Goal: Task Accomplishment & Management: Use online tool/utility

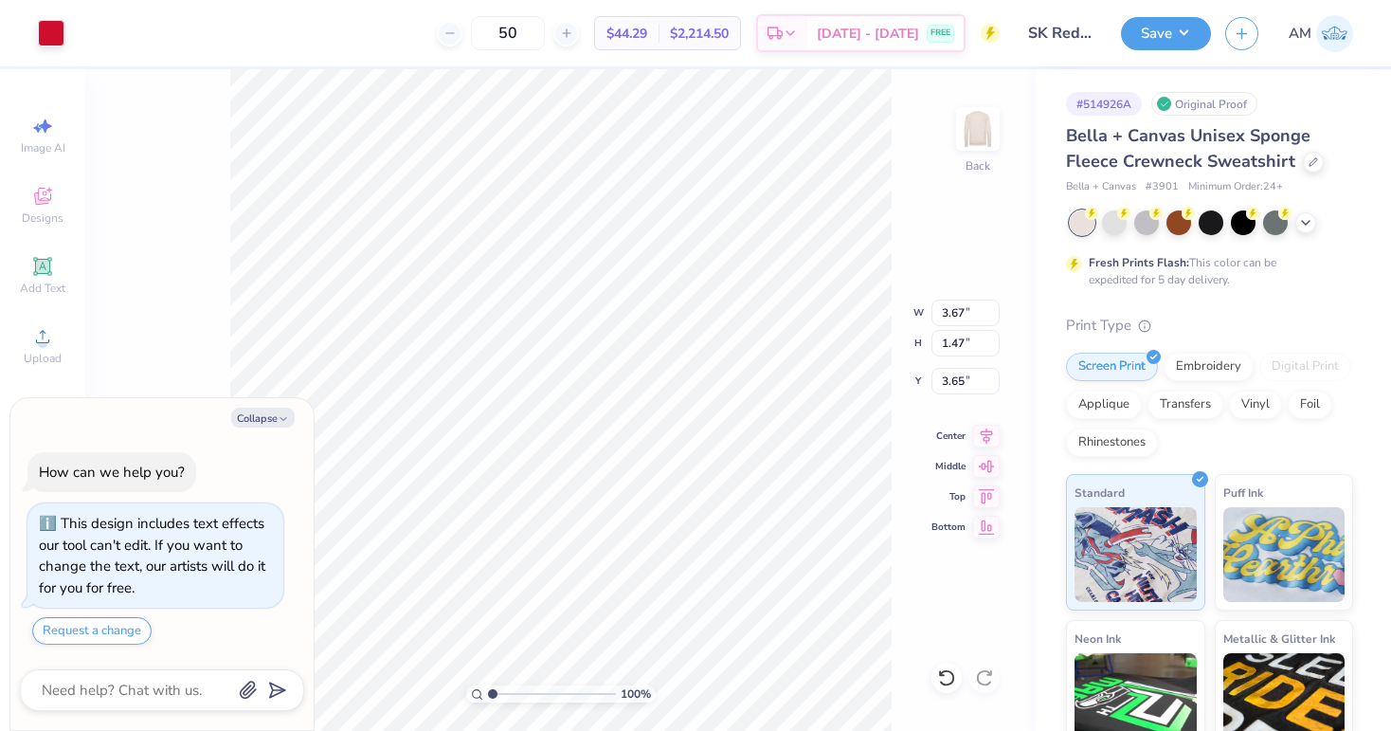
type textarea "x"
type input "5.93"
click at [946, 682] on icon at bounding box center [946, 677] width 19 height 19
type textarea "x"
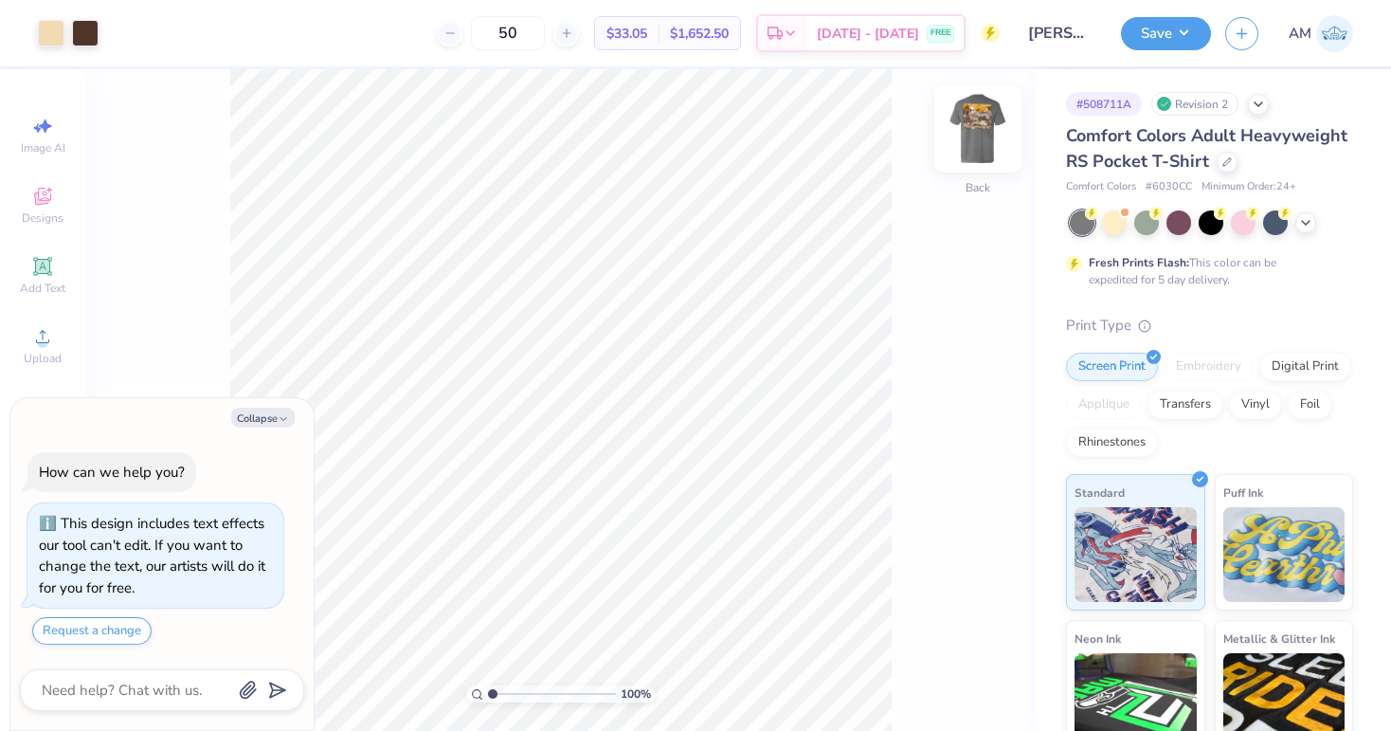
click at [976, 139] on img at bounding box center [978, 129] width 76 height 76
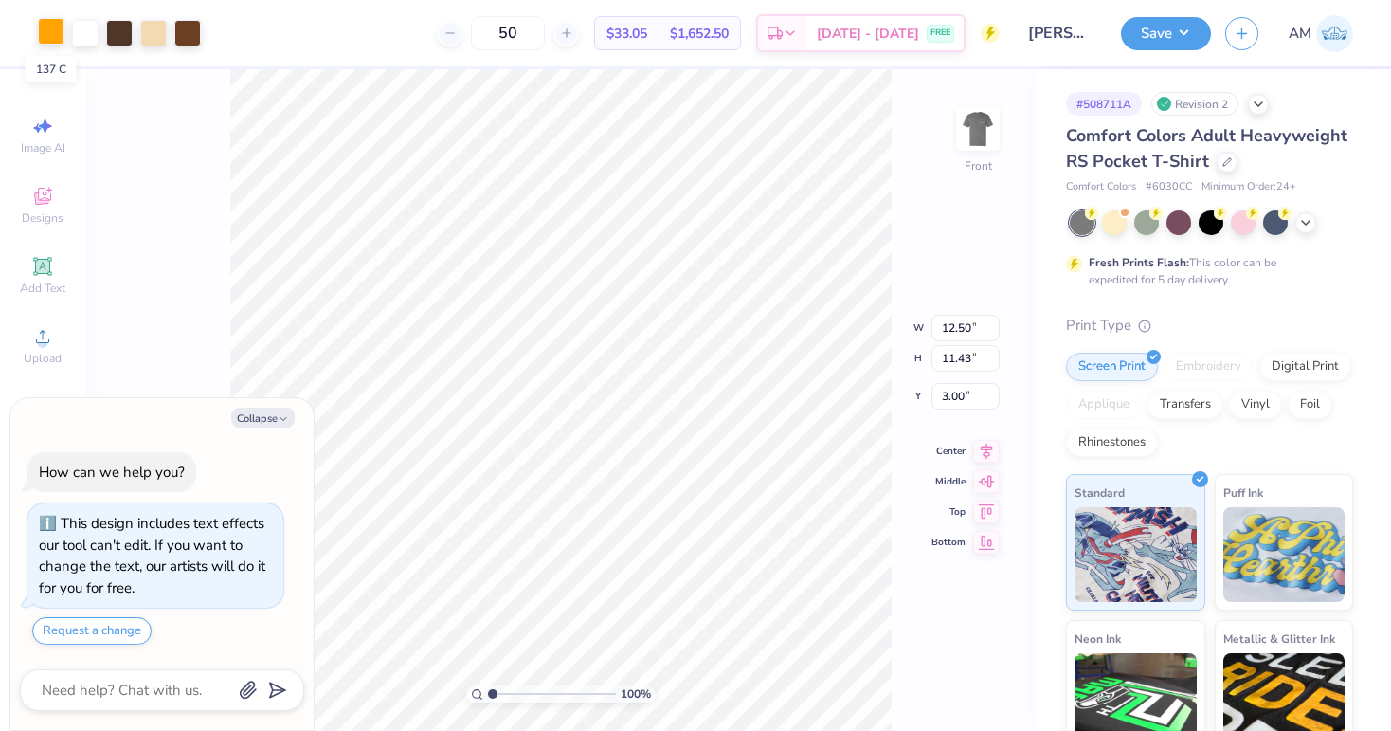
click at [51, 39] on div at bounding box center [51, 31] width 27 height 27
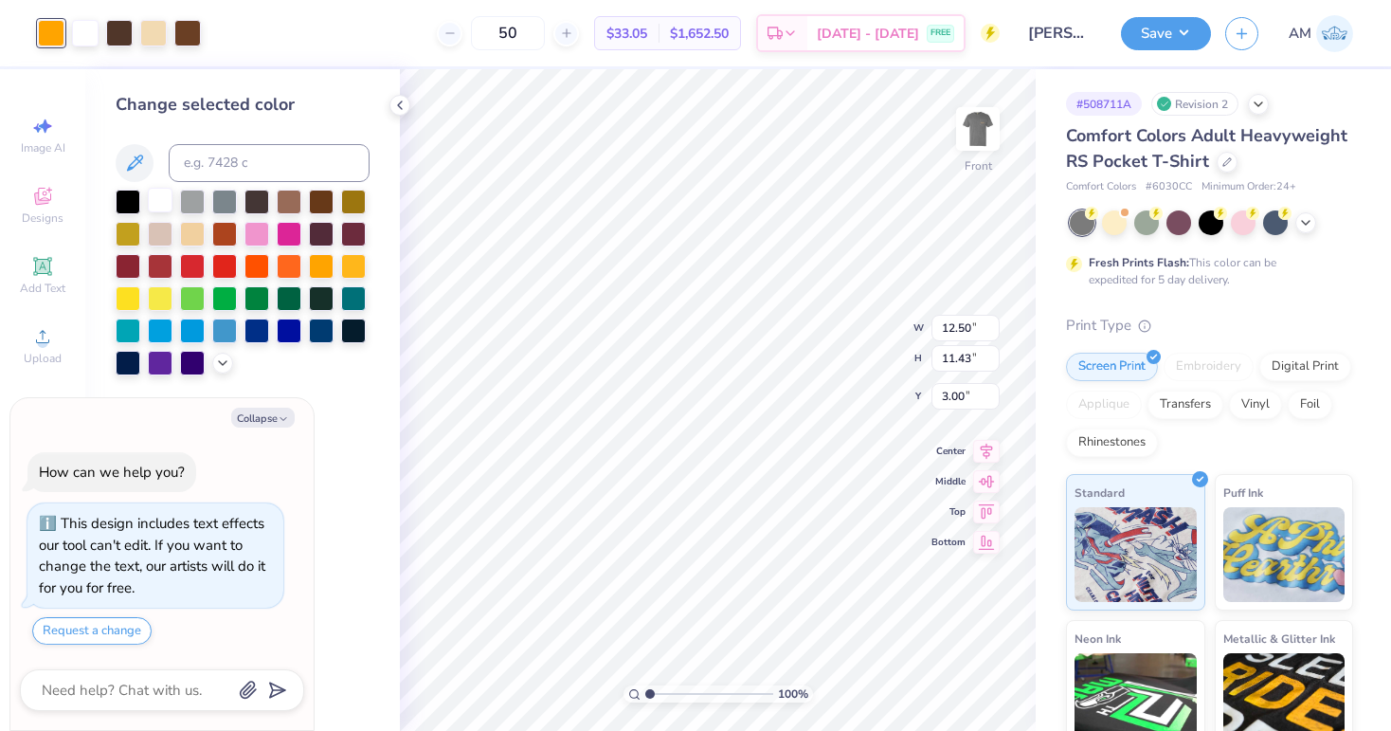
click at [164, 202] on div at bounding box center [160, 200] width 25 height 25
click at [197, 204] on div at bounding box center [192, 200] width 25 height 25
click at [223, 359] on icon at bounding box center [222, 360] width 15 height 15
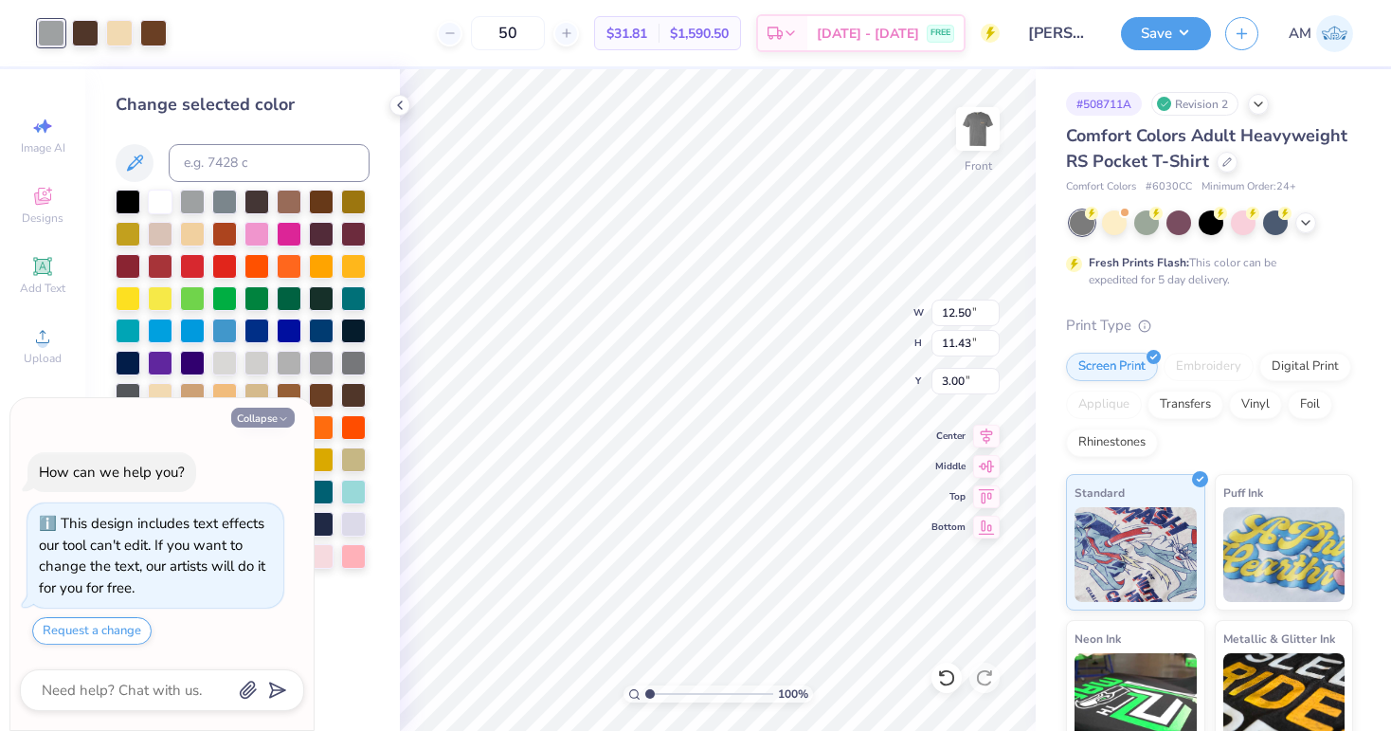
click at [275, 420] on button "Collapse" at bounding box center [262, 417] width 63 height 20
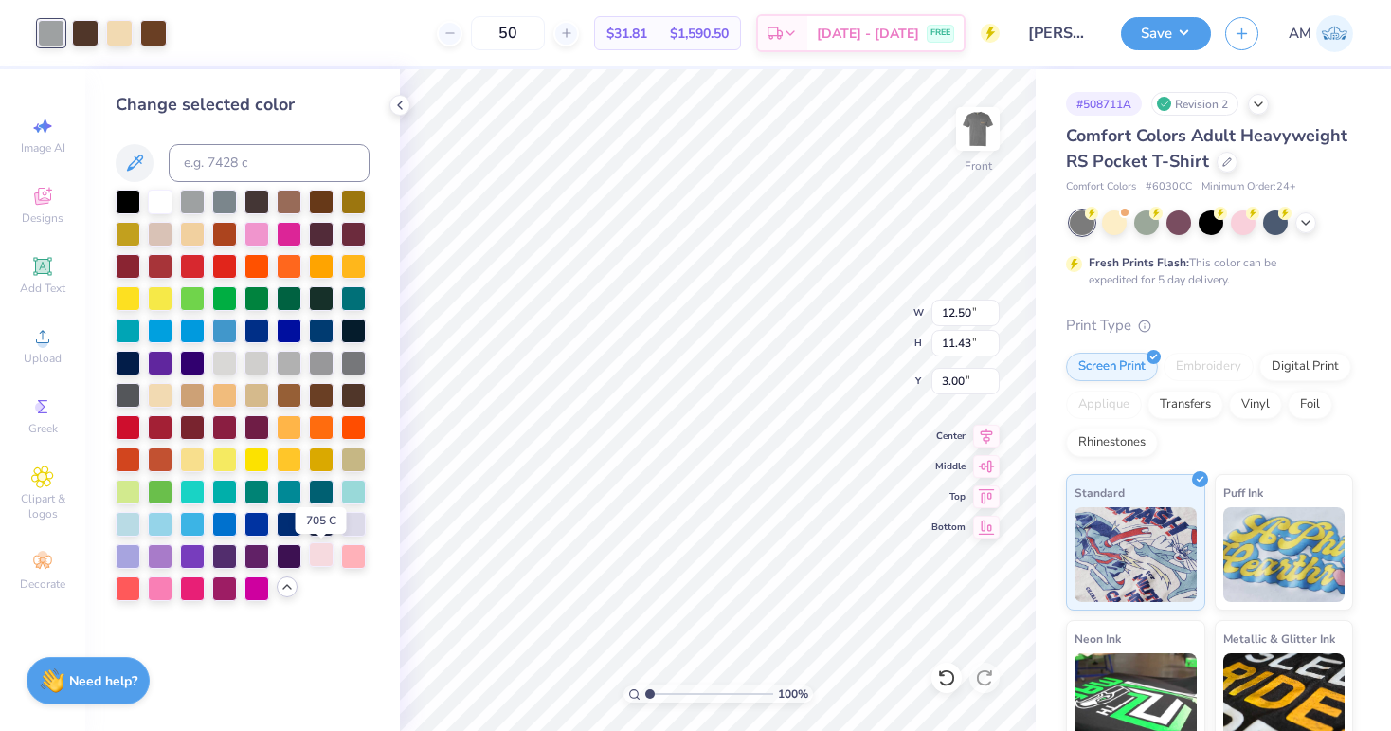
click at [320, 557] on div at bounding box center [321, 554] width 25 height 25
click at [201, 463] on div at bounding box center [192, 457] width 25 height 25
click at [187, 403] on div at bounding box center [192, 393] width 25 height 25
click at [936, 683] on div at bounding box center [946, 677] width 30 height 30
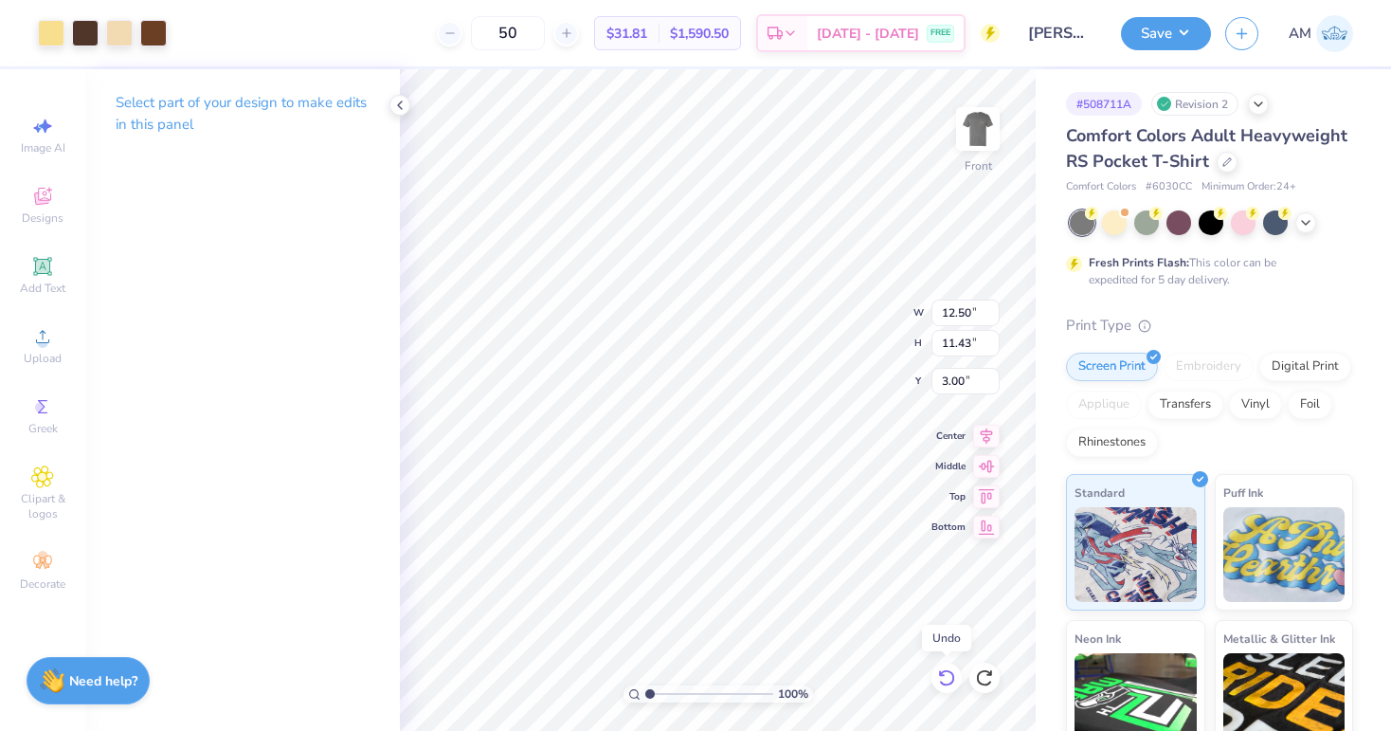
click at [942, 683] on icon at bounding box center [946, 677] width 16 height 17
click at [941, 683] on icon at bounding box center [946, 677] width 19 height 19
click at [62, 31] on div at bounding box center [51, 31] width 27 height 27
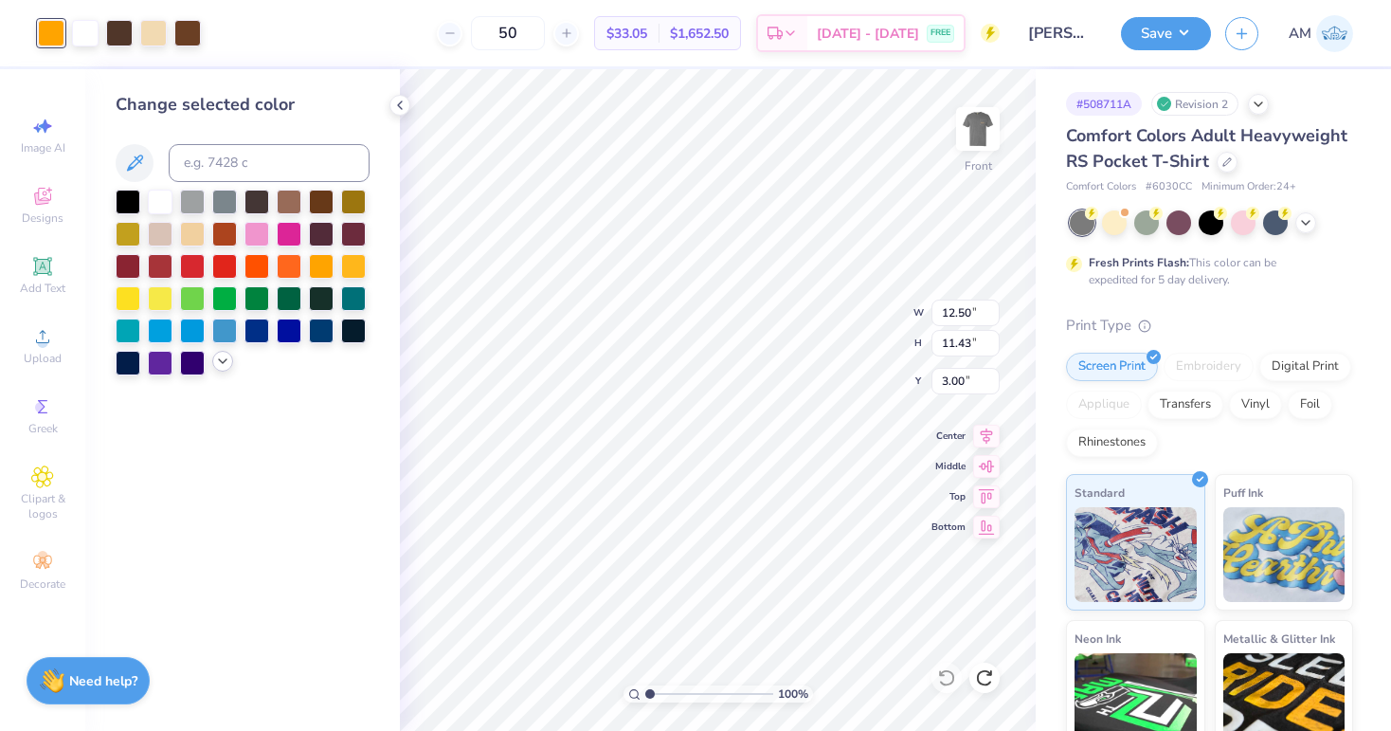
click at [215, 369] on icon at bounding box center [222, 360] width 15 height 15
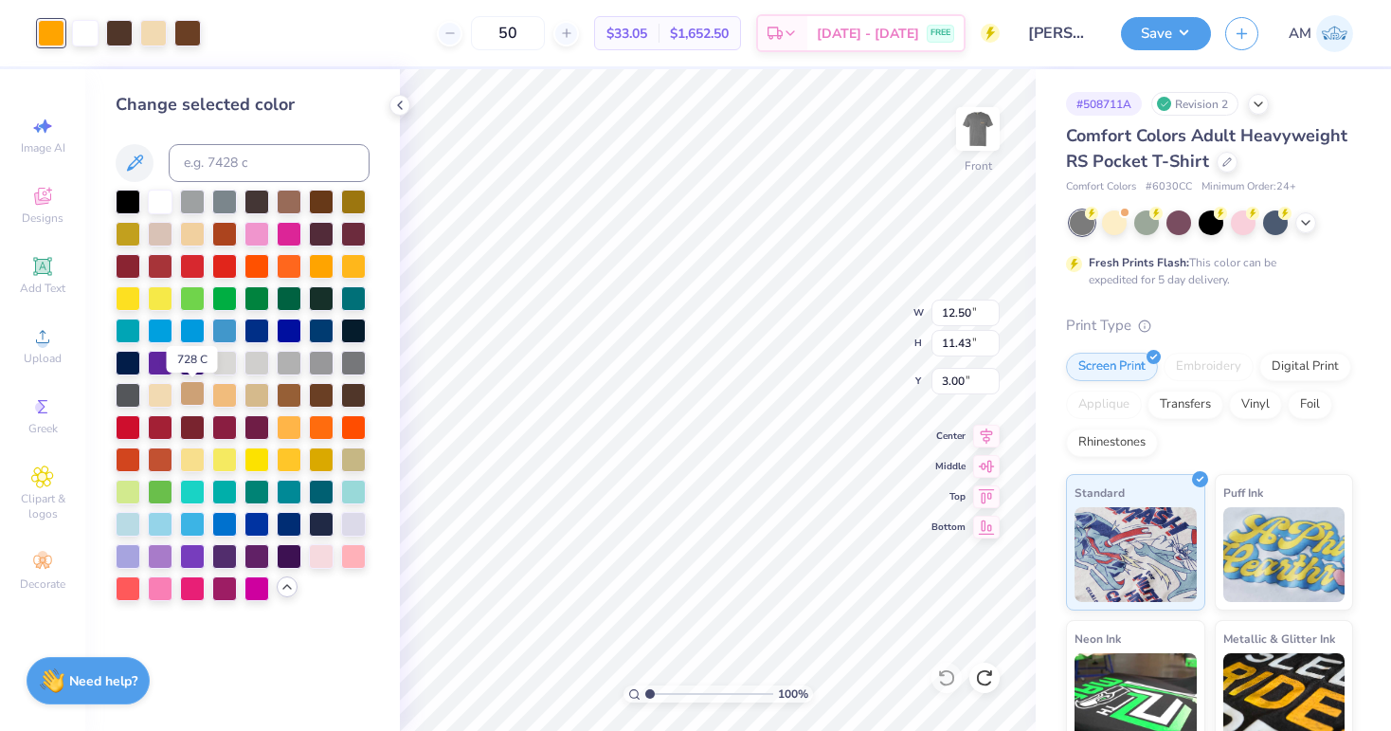
click at [198, 394] on div at bounding box center [192, 393] width 25 height 25
click at [263, 369] on div at bounding box center [256, 361] width 25 height 25
click at [162, 394] on div at bounding box center [160, 393] width 25 height 25
click at [188, 394] on div at bounding box center [192, 393] width 25 height 25
click at [167, 394] on div at bounding box center [160, 393] width 25 height 25
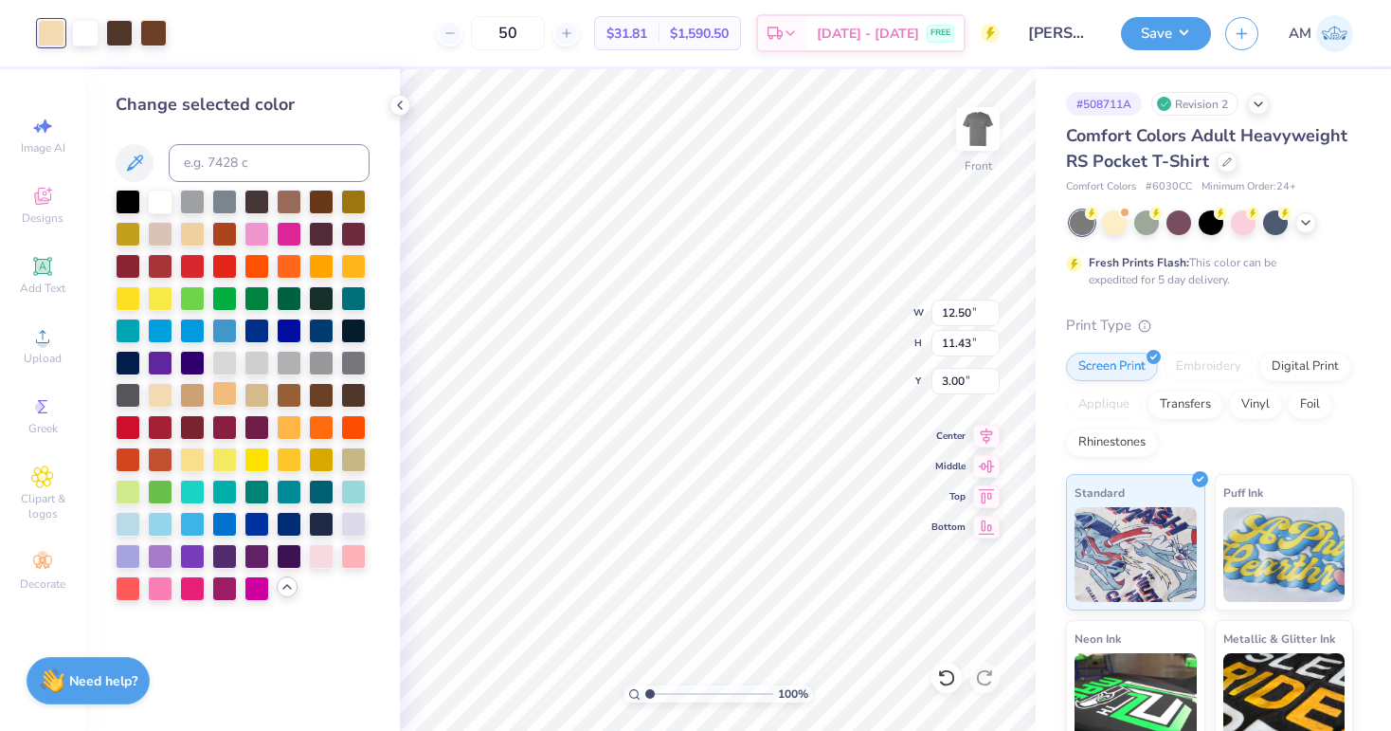
click at [219, 388] on div at bounding box center [224, 393] width 25 height 25
click at [262, 399] on div at bounding box center [256, 393] width 25 height 25
click at [352, 470] on div at bounding box center [353, 457] width 25 height 25
click at [159, 208] on div at bounding box center [160, 200] width 25 height 25
click at [177, 208] on div at bounding box center [243, 395] width 254 height 411
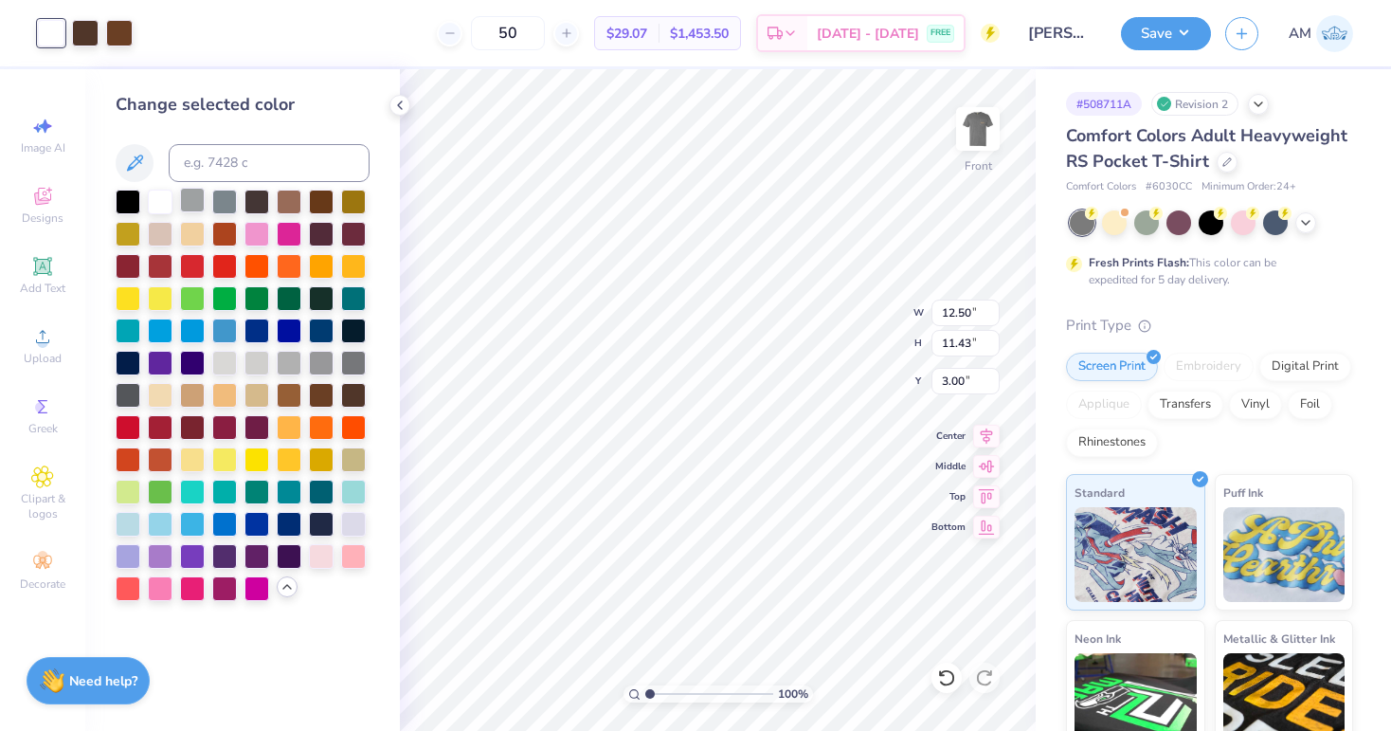
click at [184, 208] on div at bounding box center [192, 200] width 25 height 25
click at [942, 690] on div at bounding box center [946, 677] width 30 height 30
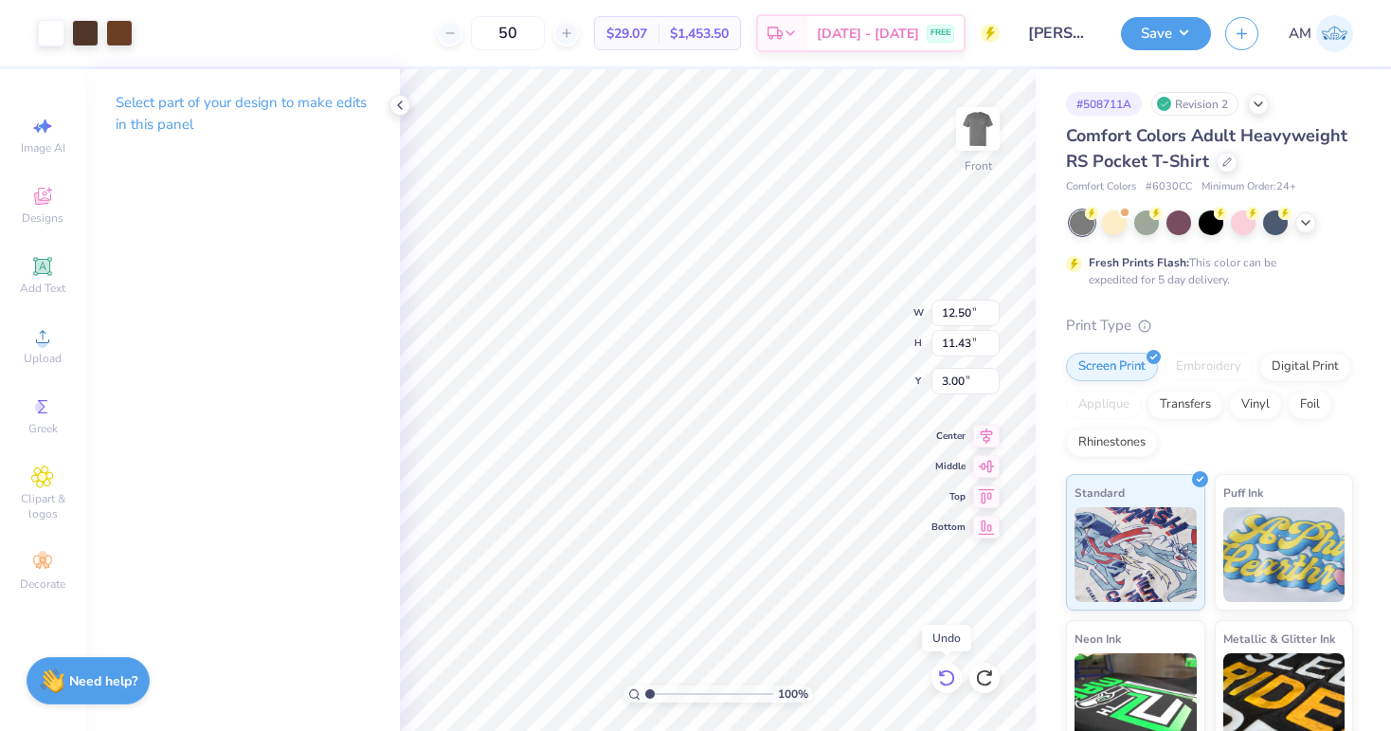
click at [947, 681] on icon at bounding box center [946, 677] width 19 height 19
click at [54, 38] on div at bounding box center [51, 31] width 27 height 27
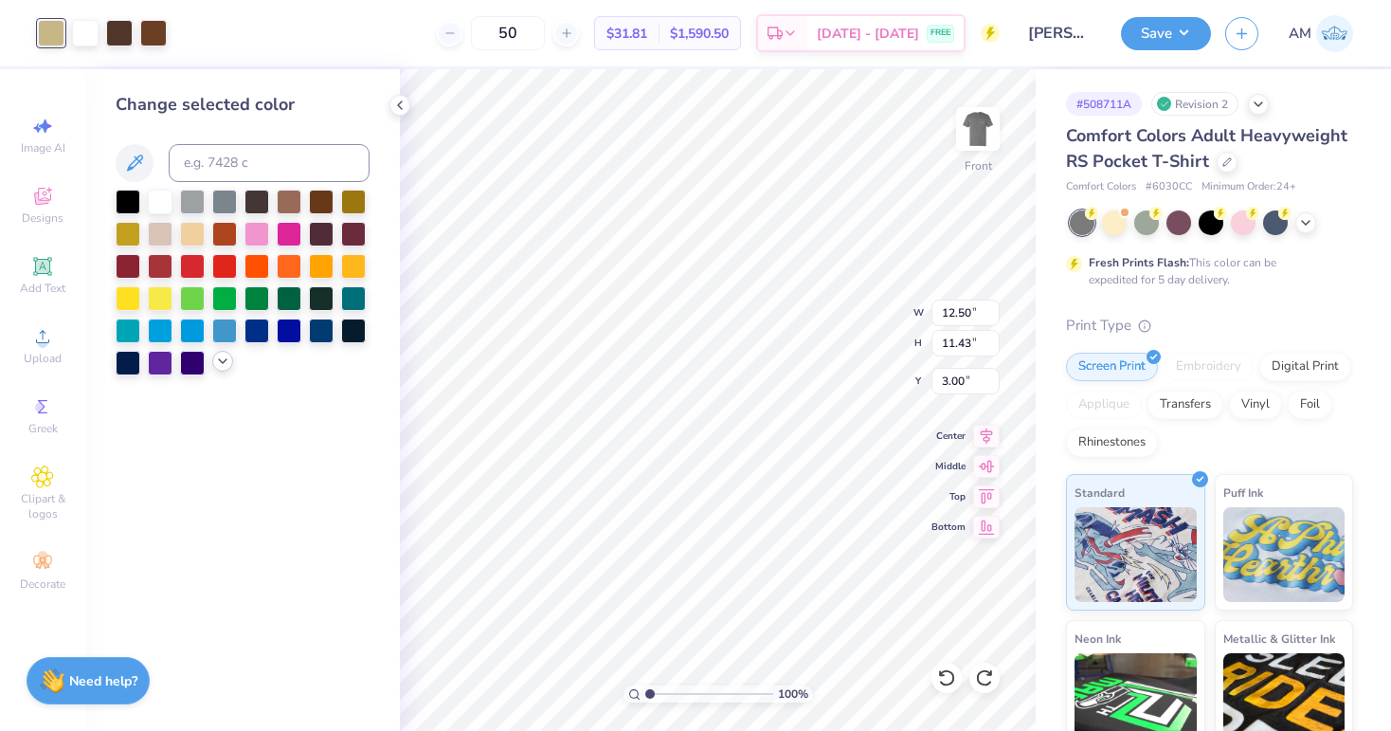
click at [219, 365] on icon at bounding box center [222, 360] width 15 height 15
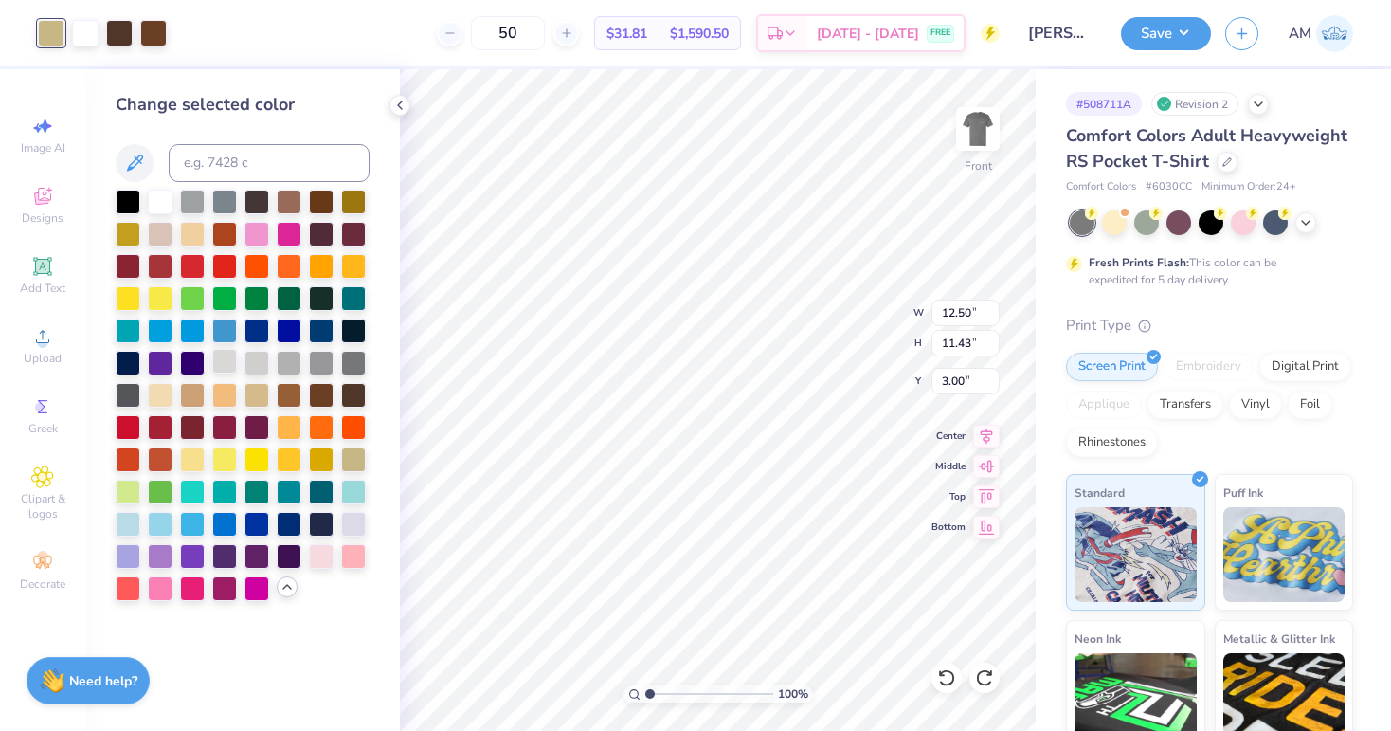
click at [221, 362] on div at bounding box center [224, 361] width 25 height 25
click at [297, 367] on div at bounding box center [289, 361] width 25 height 25
click at [166, 394] on div at bounding box center [160, 393] width 25 height 25
click at [188, 398] on div at bounding box center [192, 393] width 25 height 25
click at [220, 397] on div at bounding box center [224, 393] width 25 height 25
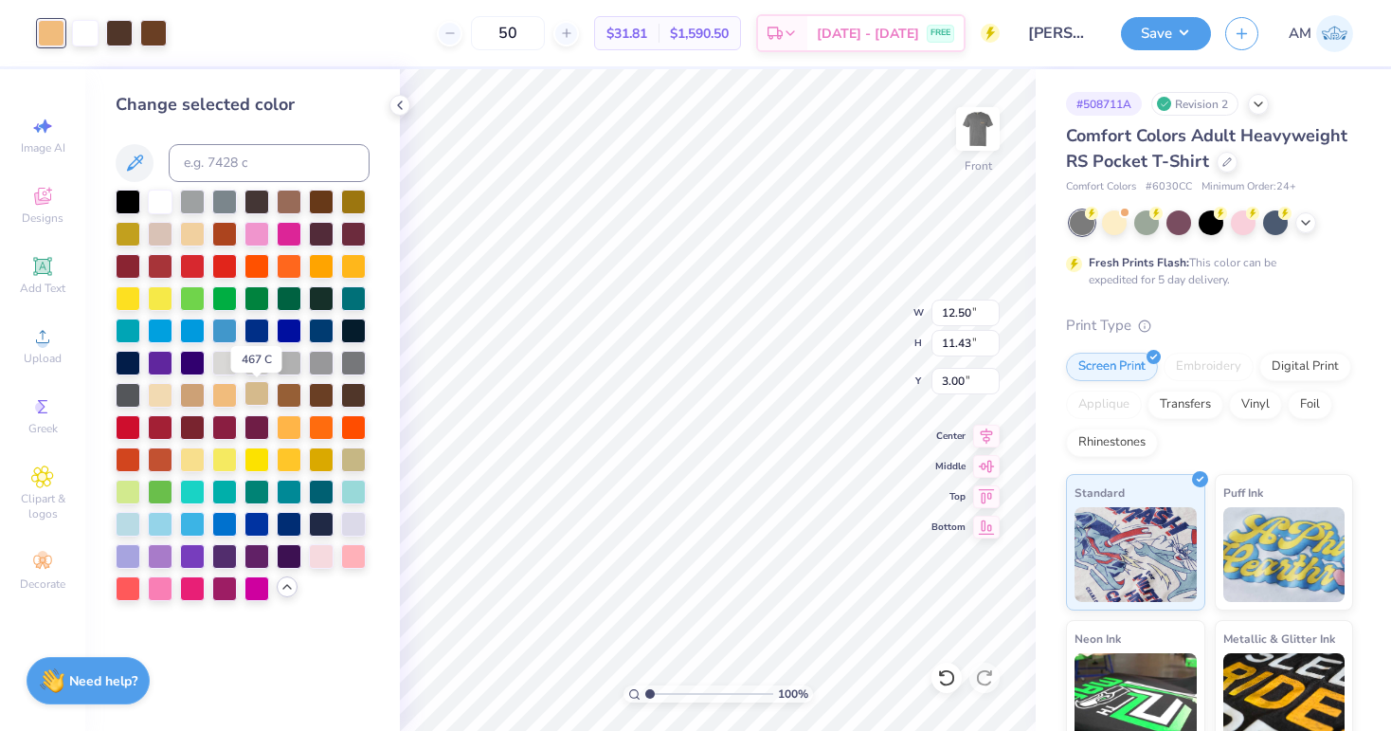
click at [259, 394] on div at bounding box center [256, 393] width 25 height 25
click at [153, 231] on div at bounding box center [160, 232] width 25 height 25
click at [180, 231] on div at bounding box center [192, 232] width 25 height 25
click at [292, 208] on div at bounding box center [289, 200] width 25 height 25
click at [937, 685] on icon at bounding box center [946, 677] width 19 height 19
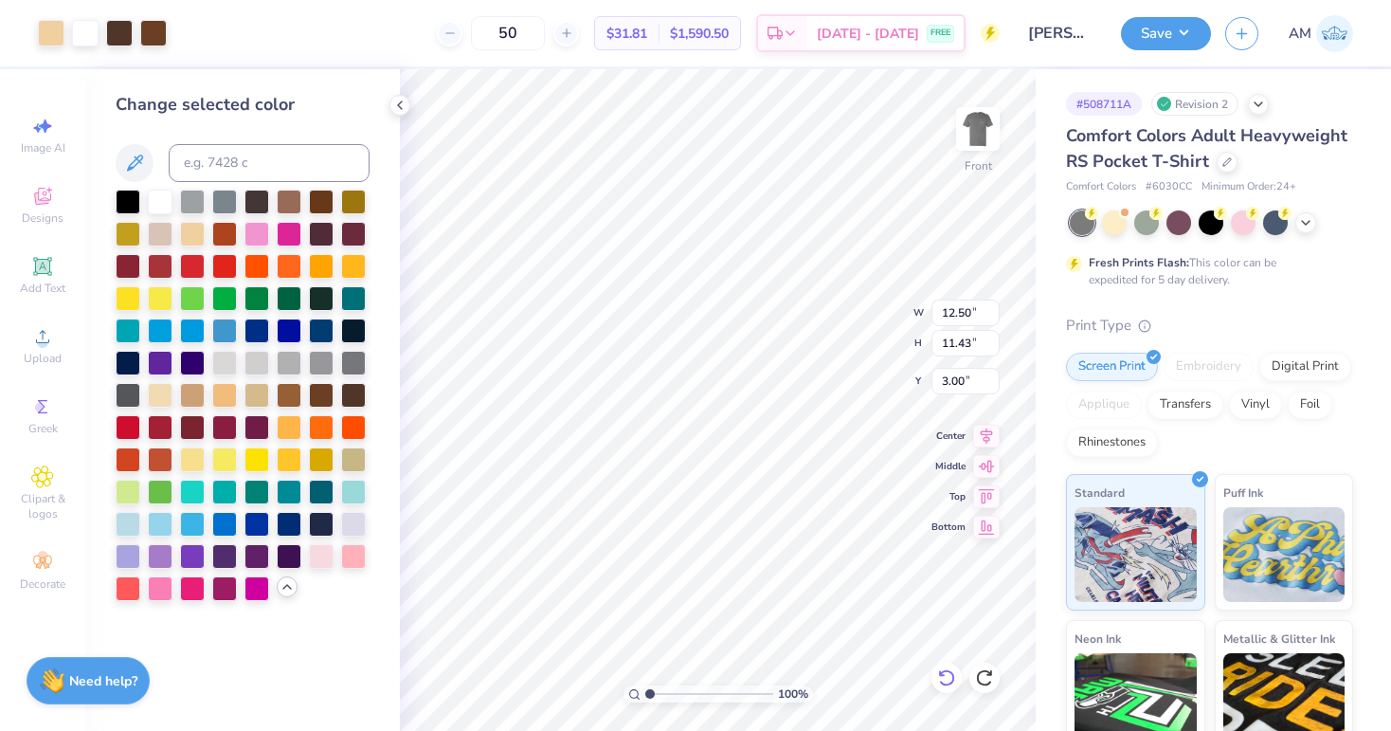
click at [945, 677] on icon at bounding box center [946, 677] width 19 height 19
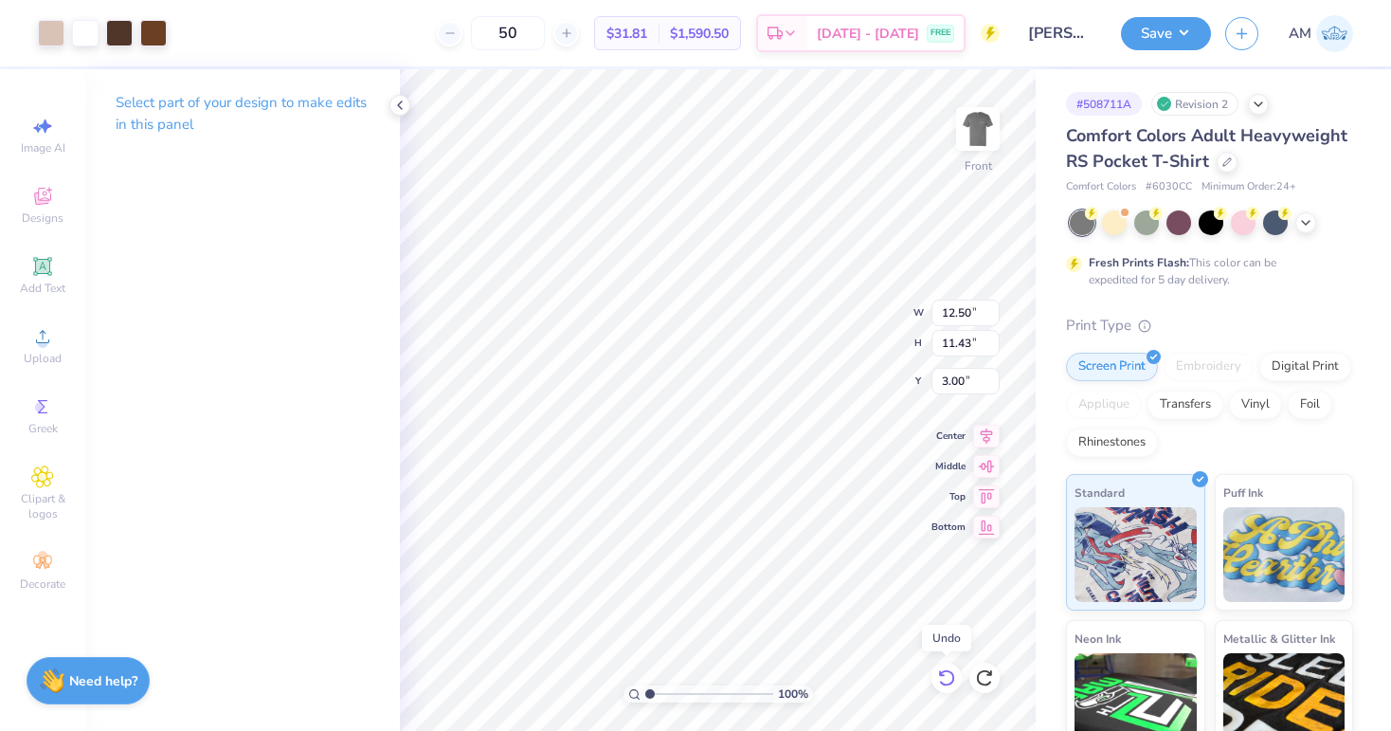
click at [945, 677] on icon at bounding box center [946, 677] width 19 height 19
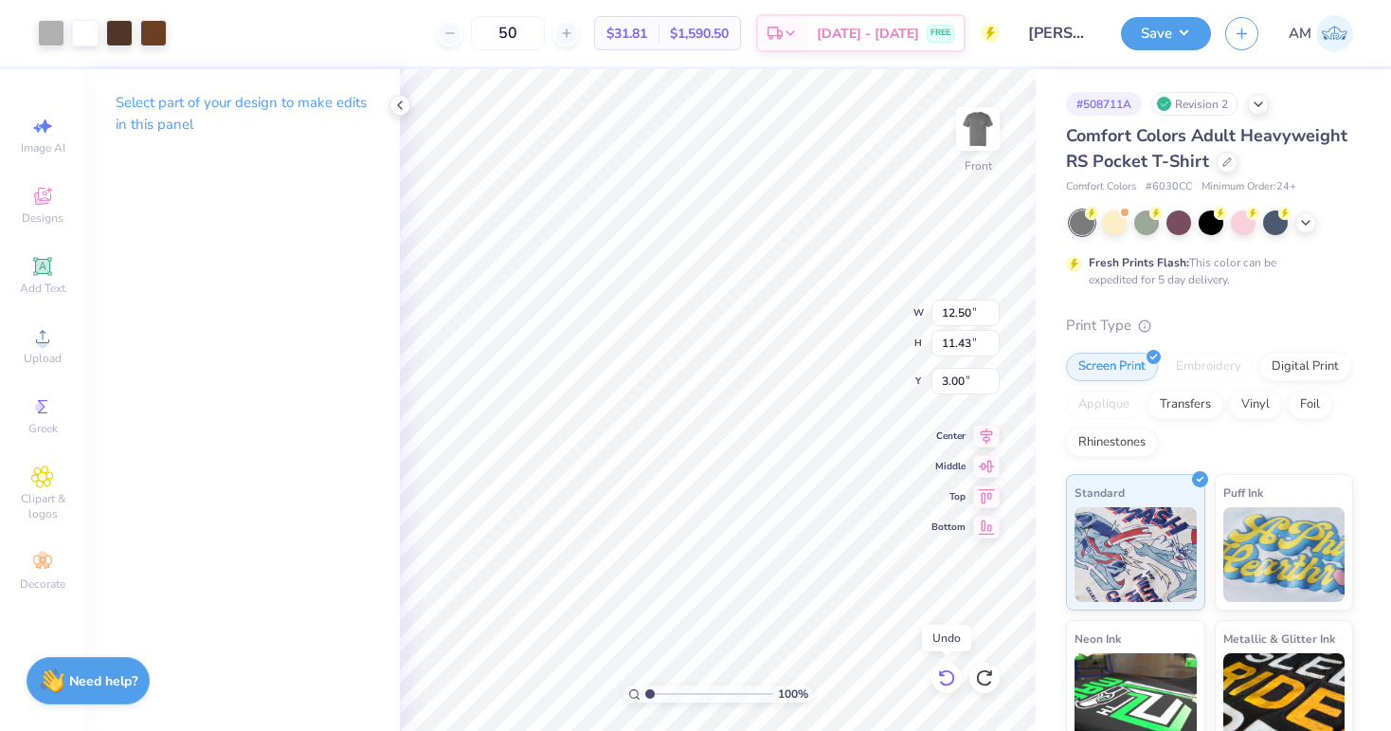
click at [945, 677] on icon at bounding box center [946, 677] width 19 height 19
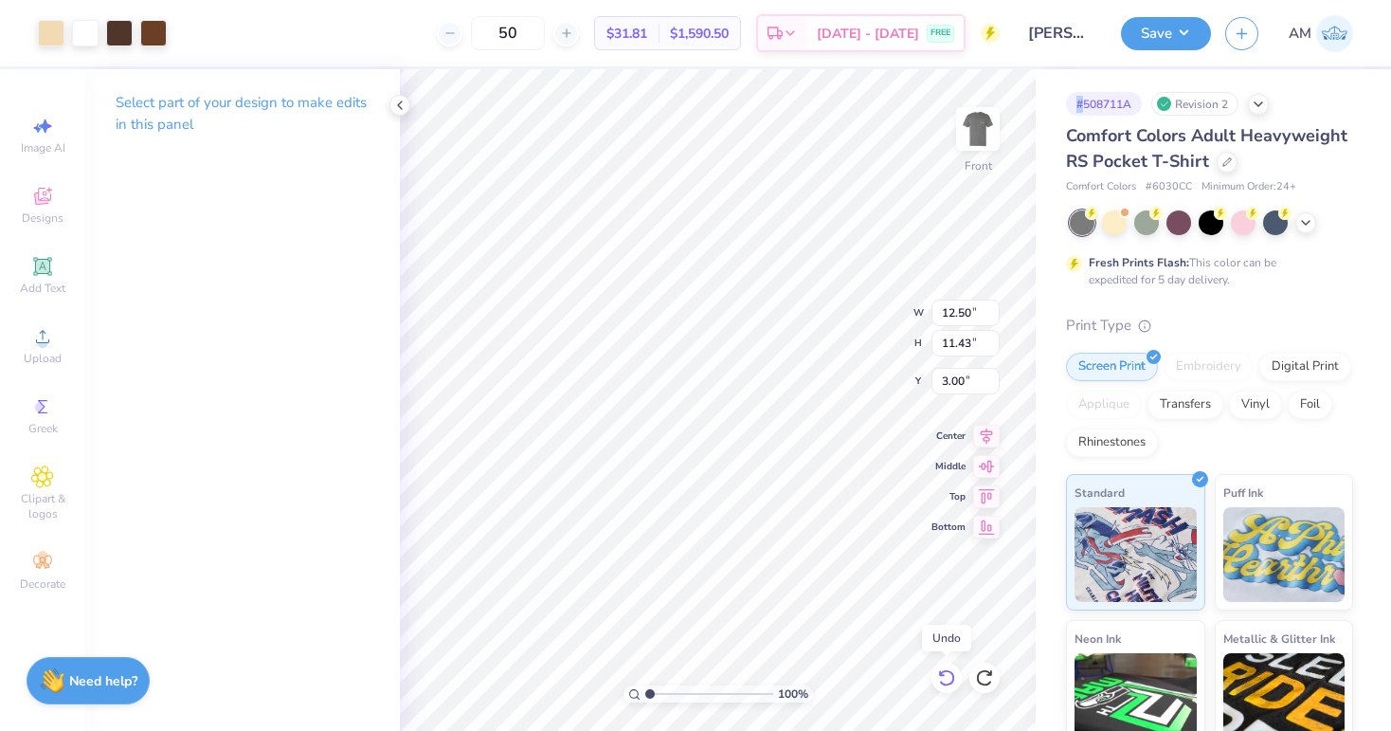
click at [945, 677] on icon at bounding box center [946, 677] width 19 height 19
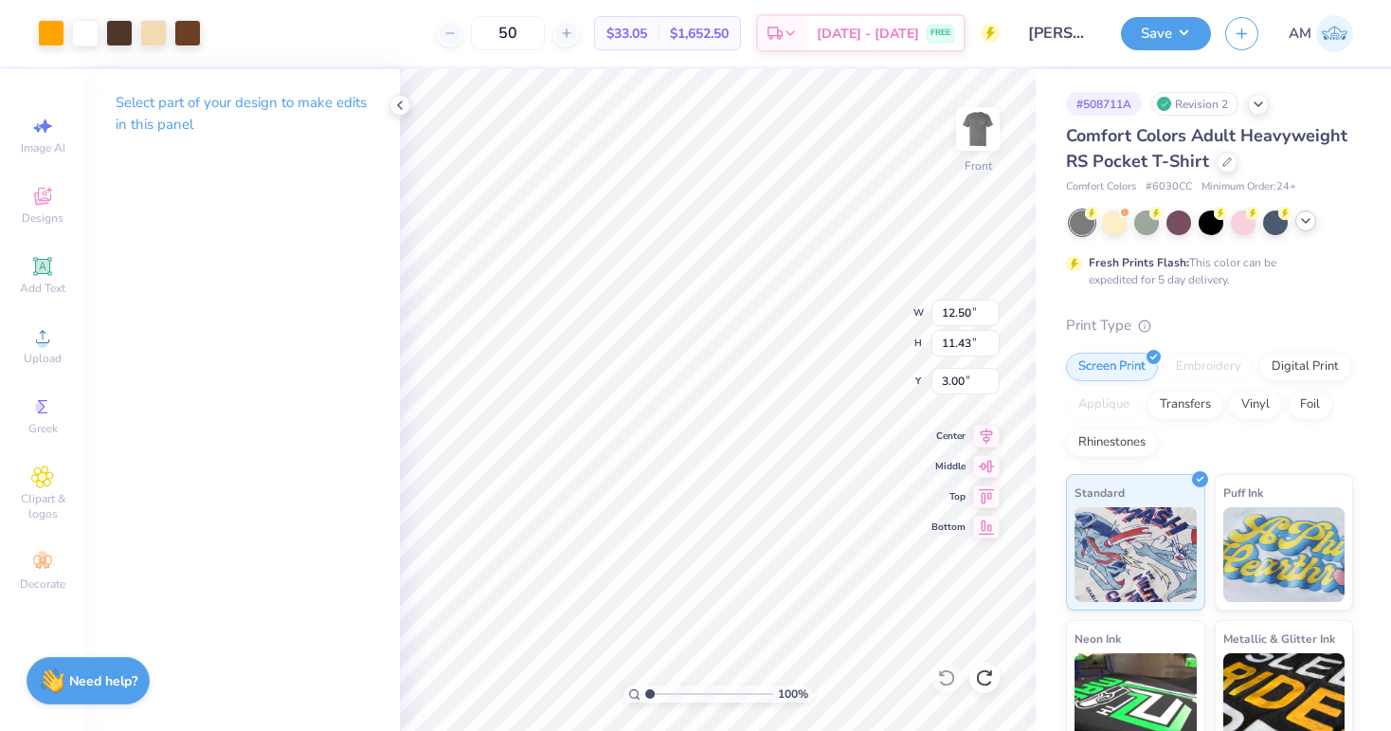
click at [1304, 229] on div at bounding box center [1305, 220] width 21 height 21
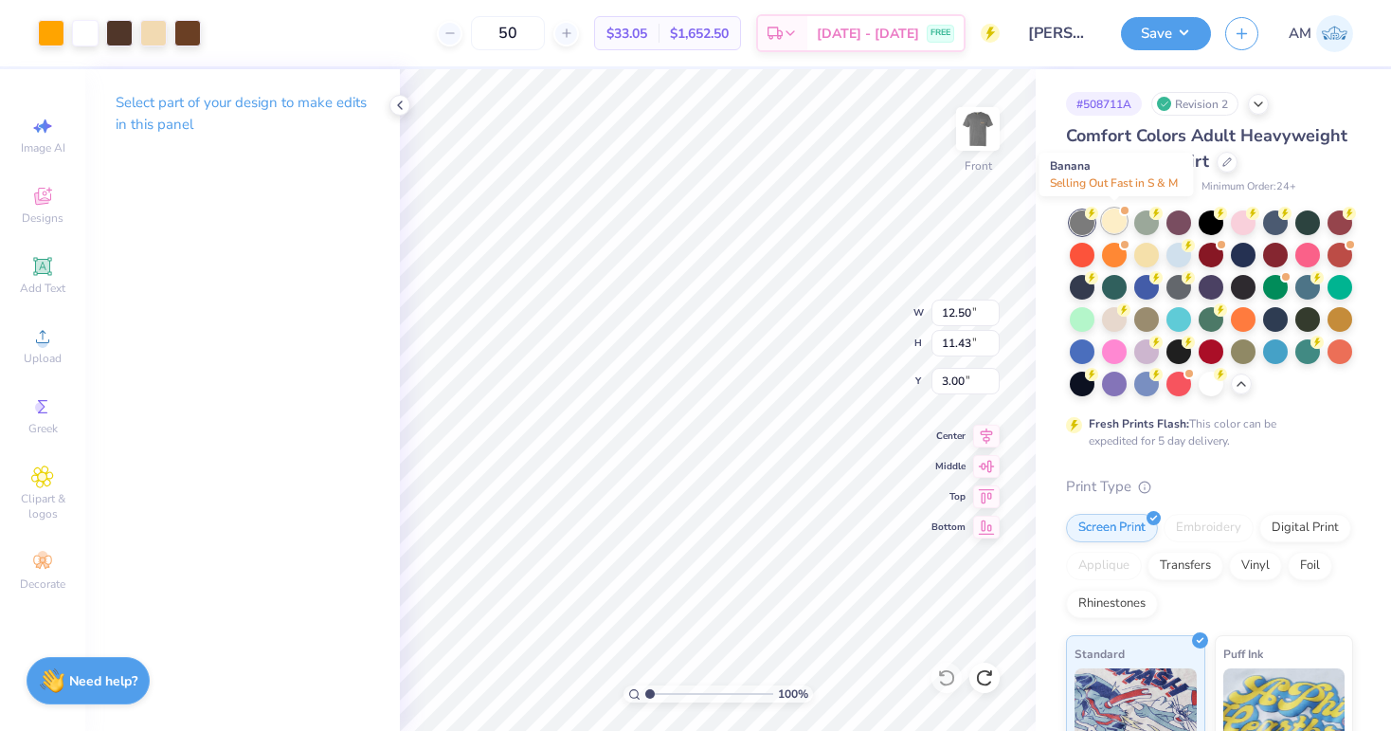
click at [1114, 219] on div at bounding box center [1114, 220] width 25 height 25
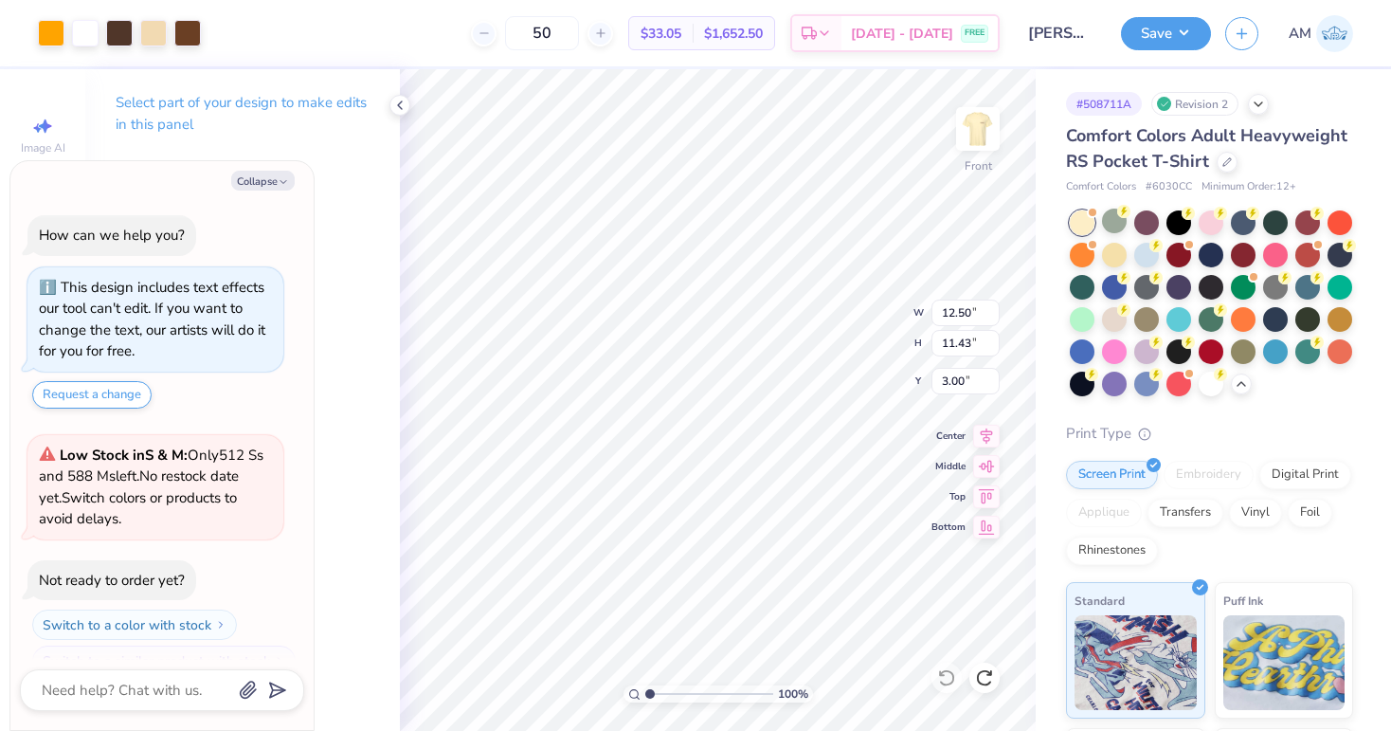
scroll to position [292, 0]
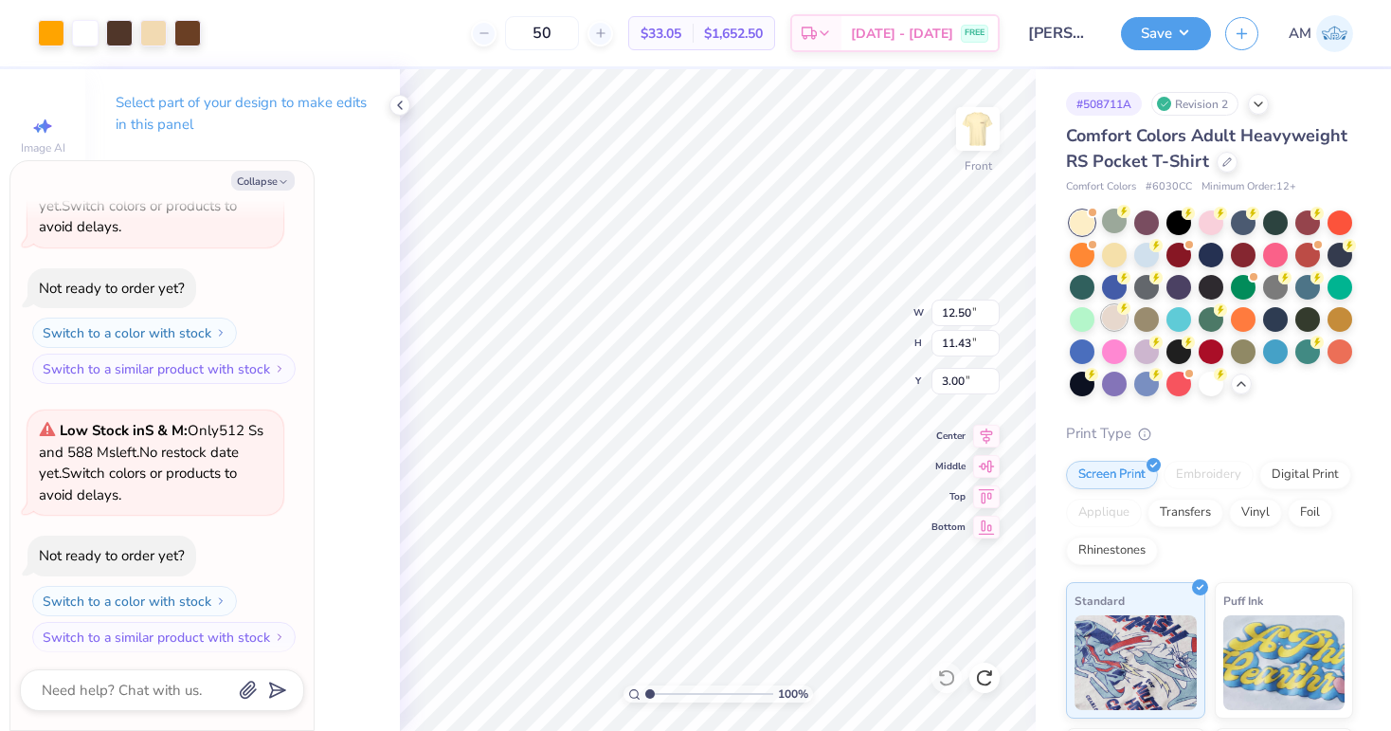
click at [1119, 318] on div at bounding box center [1114, 317] width 25 height 25
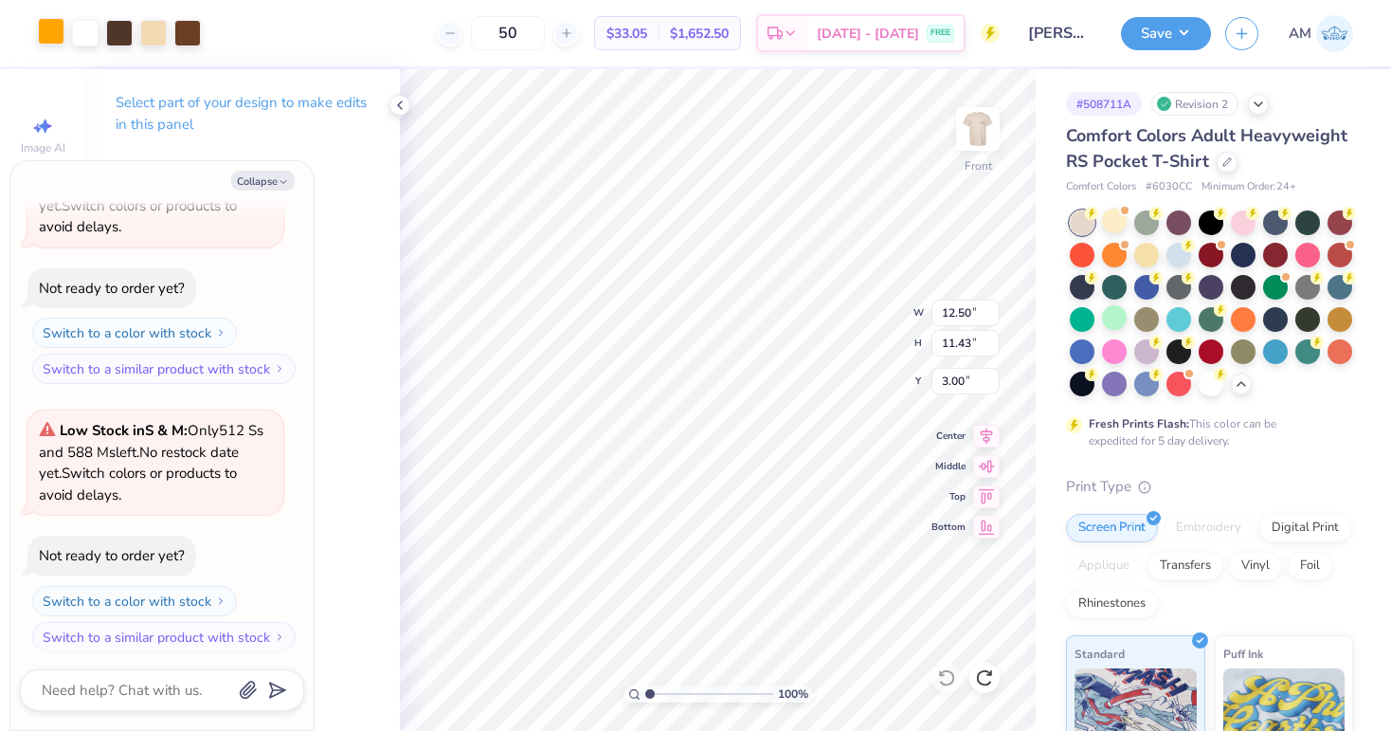
click at [59, 36] on div at bounding box center [51, 31] width 27 height 27
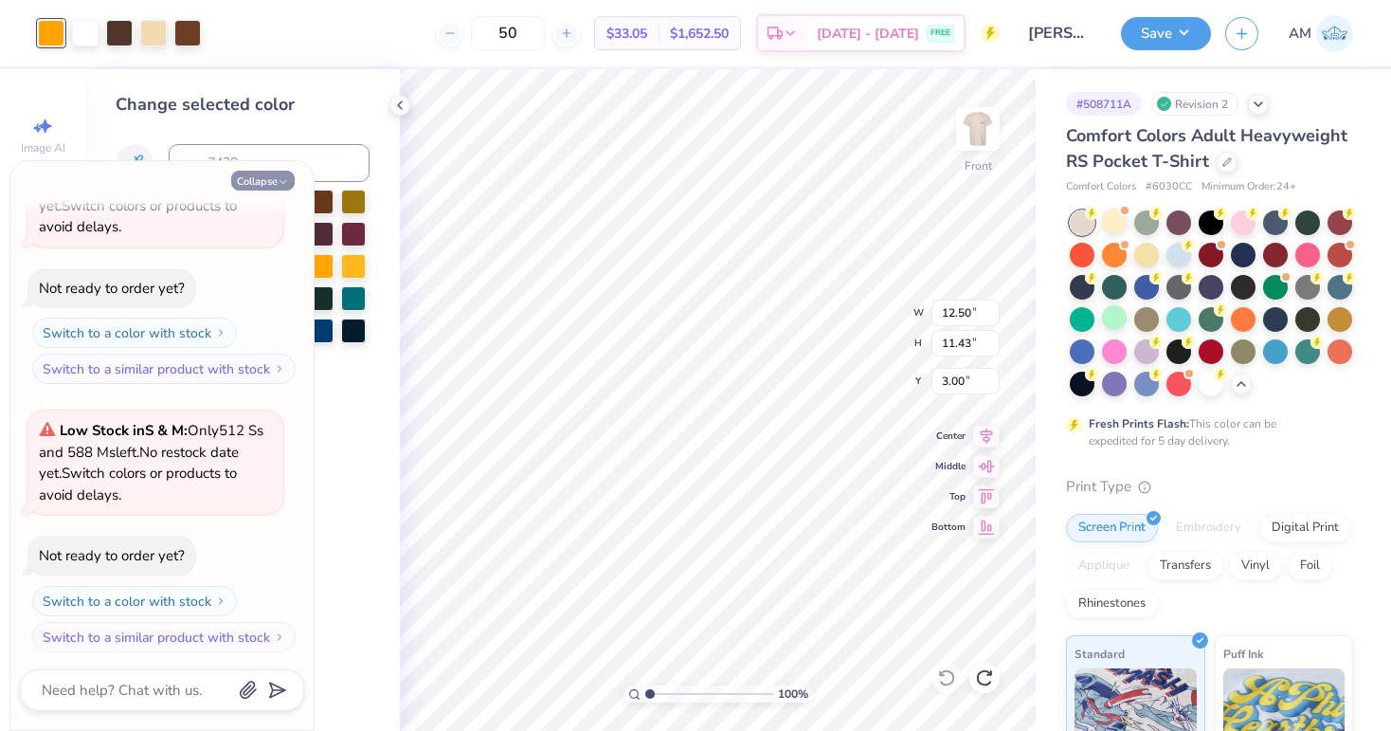
click at [259, 176] on button "Collapse" at bounding box center [262, 181] width 63 height 20
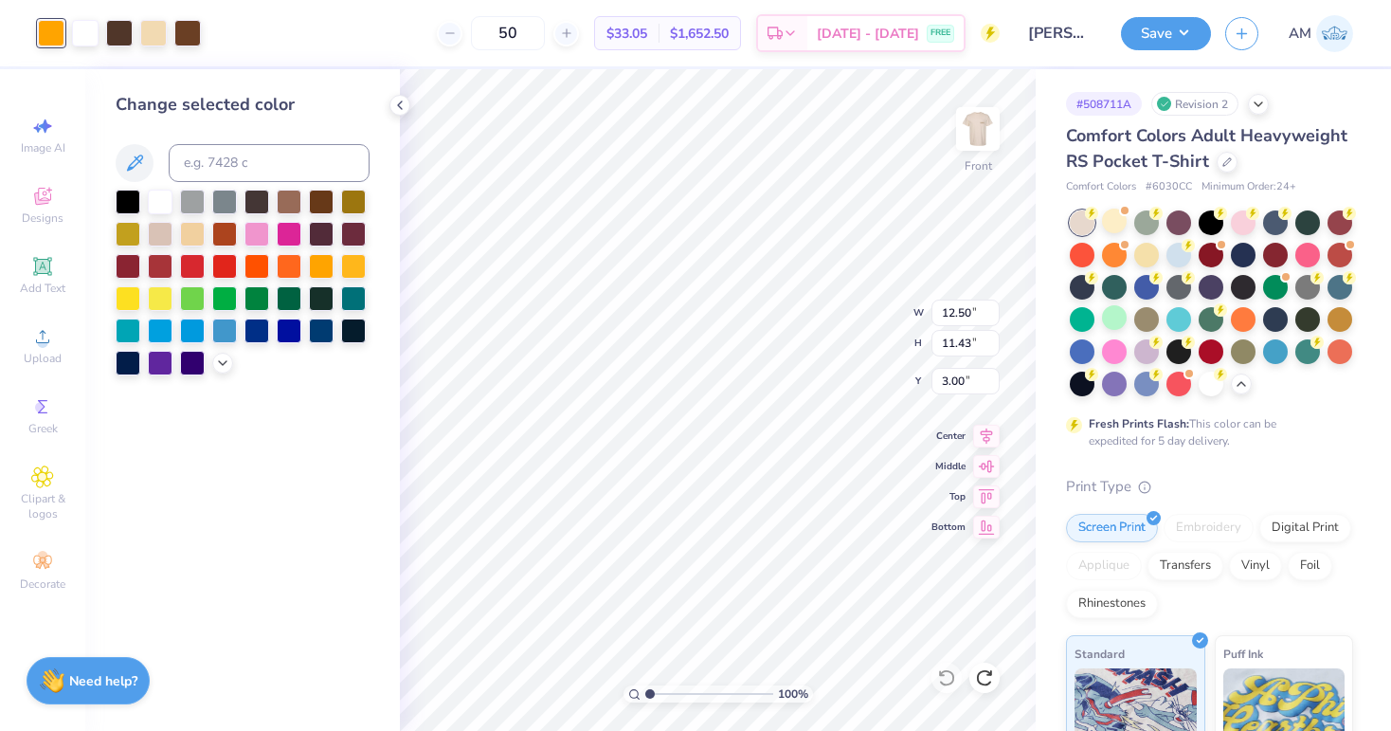
type textarea "x"
click at [166, 237] on div at bounding box center [160, 232] width 25 height 25
click at [195, 237] on div at bounding box center [192, 232] width 25 height 25
click at [216, 364] on icon at bounding box center [222, 360] width 15 height 15
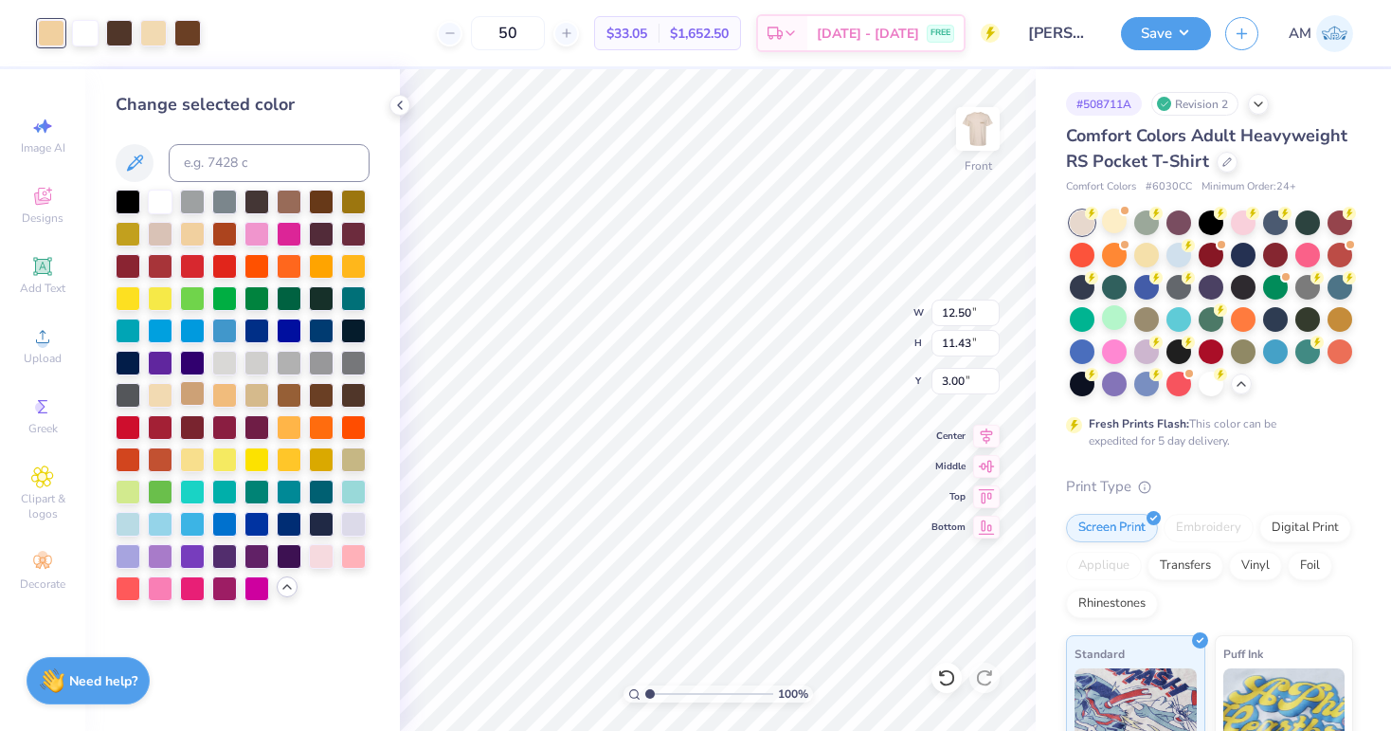
click at [185, 396] on div at bounding box center [192, 393] width 25 height 25
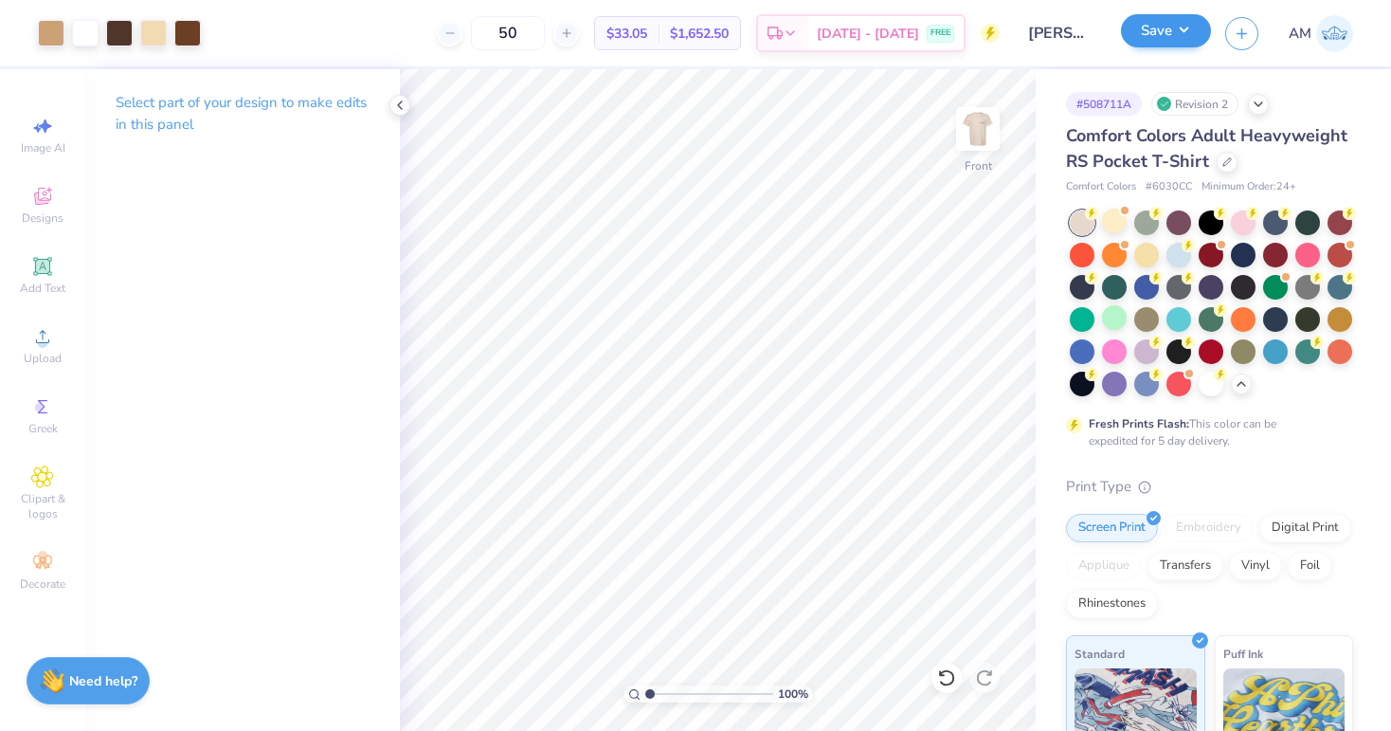
click at [1169, 42] on button "Save" at bounding box center [1166, 30] width 90 height 33
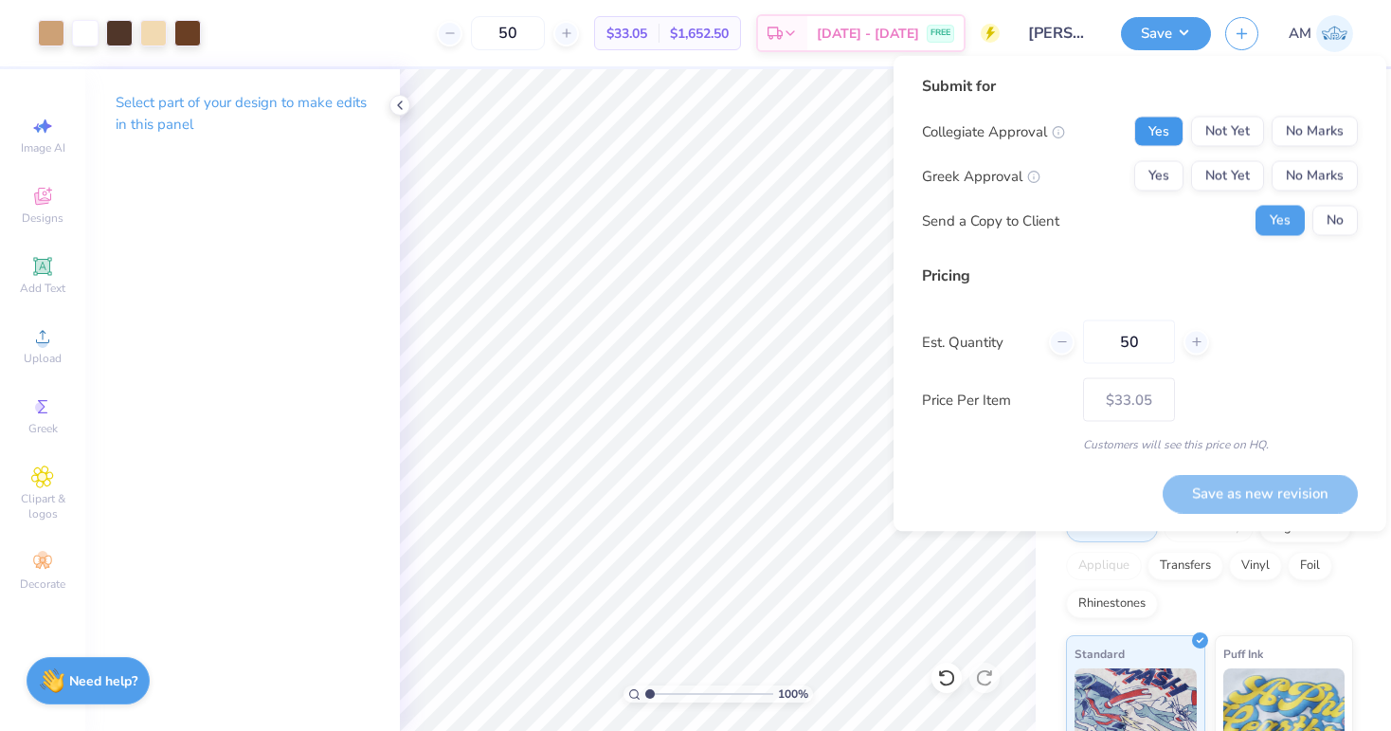
click at [1157, 135] on button "Yes" at bounding box center [1158, 132] width 49 height 30
click at [1309, 129] on button "No Marks" at bounding box center [1315, 132] width 86 height 30
click at [1174, 173] on button "Yes" at bounding box center [1158, 176] width 49 height 30
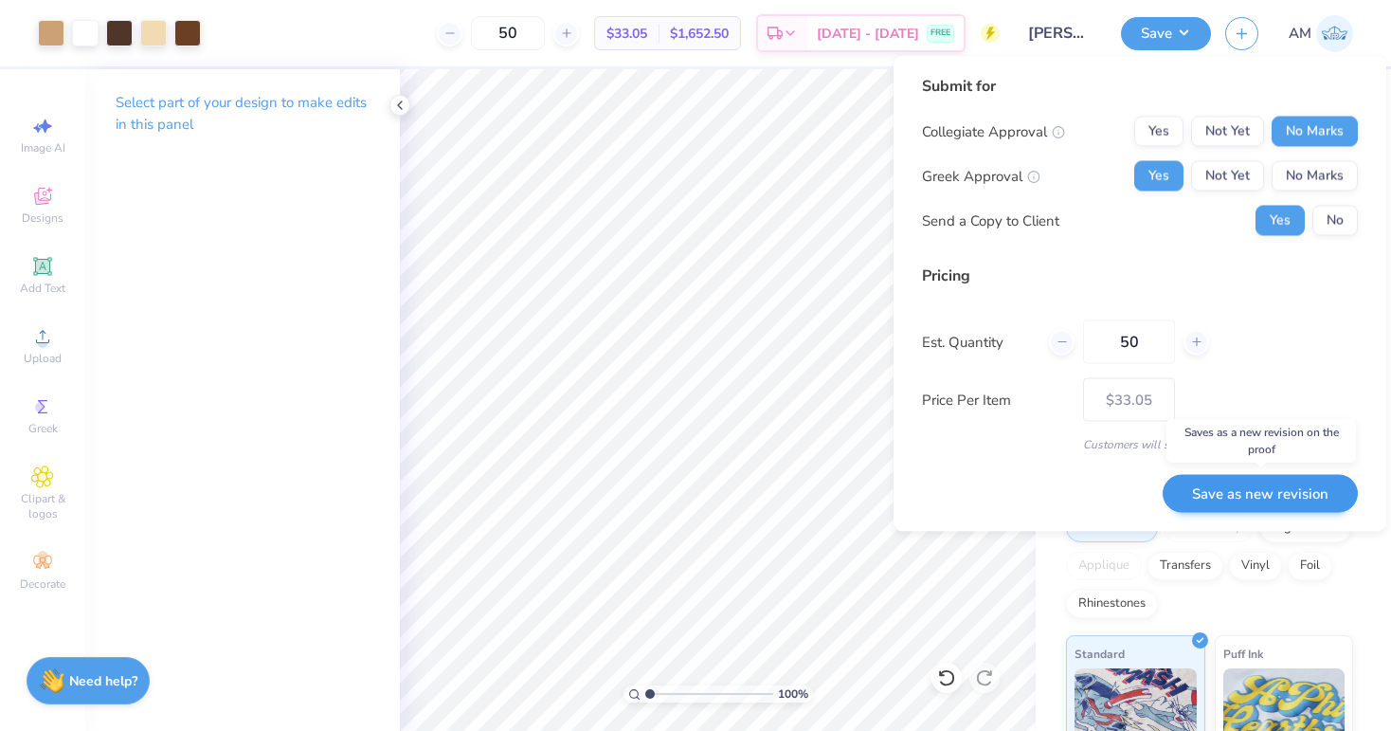
click at [1232, 494] on button "Save as new revision" at bounding box center [1260, 493] width 195 height 39
type input "$33.05"
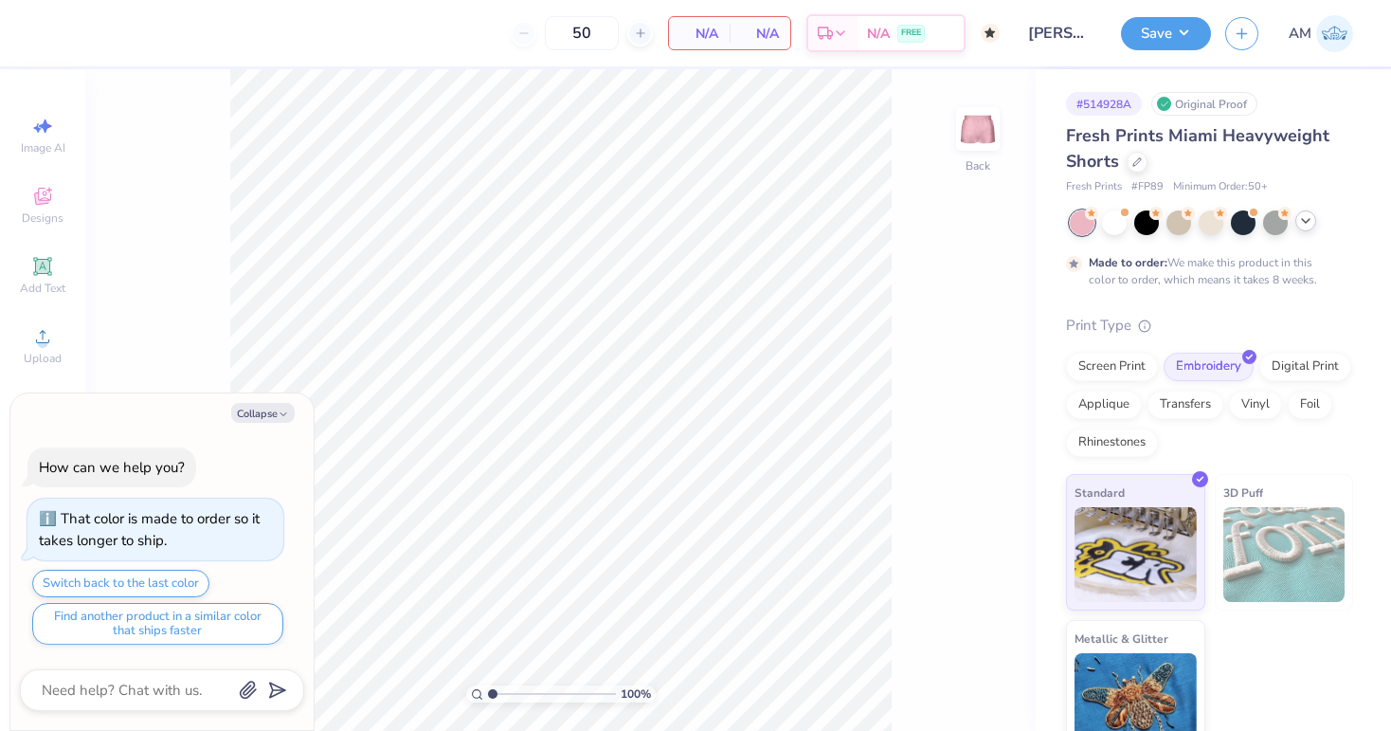
click at [1308, 224] on icon at bounding box center [1305, 220] width 15 height 15
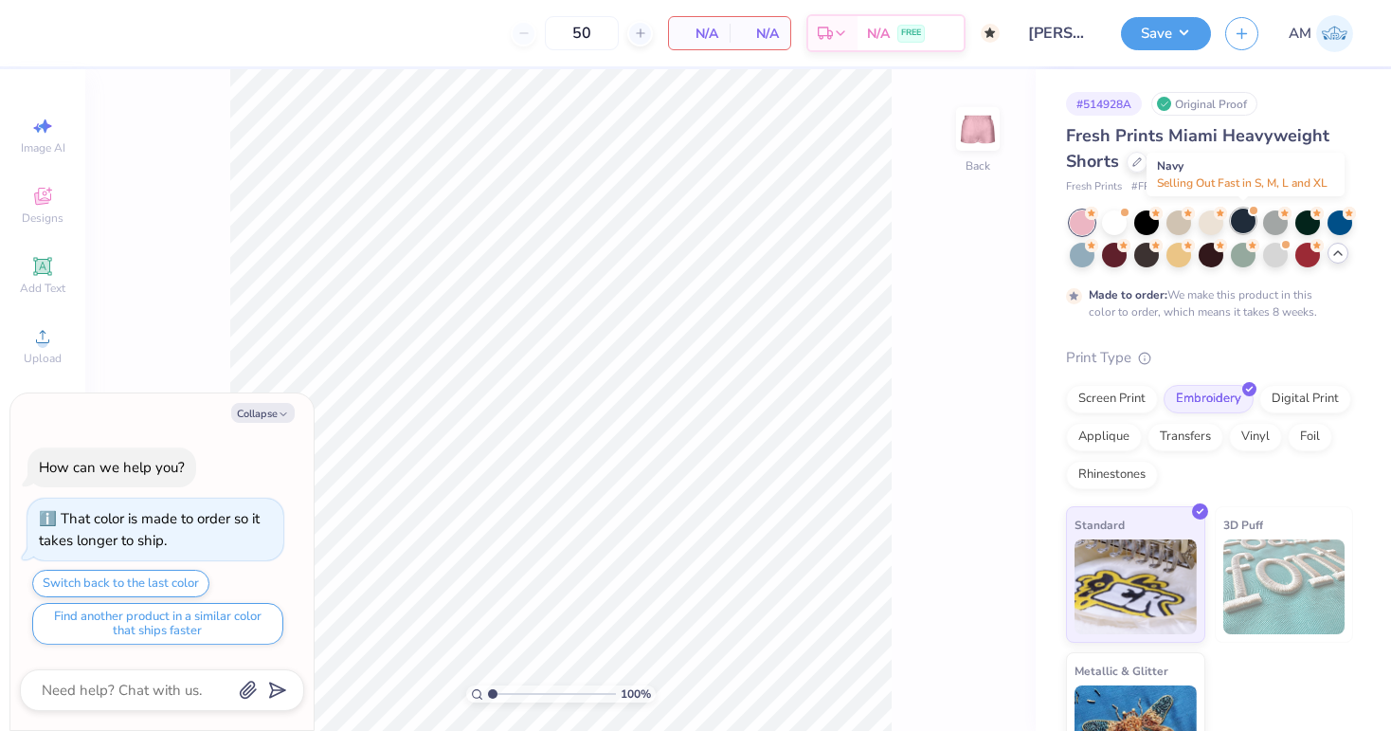
click at [1244, 214] on div at bounding box center [1243, 220] width 25 height 25
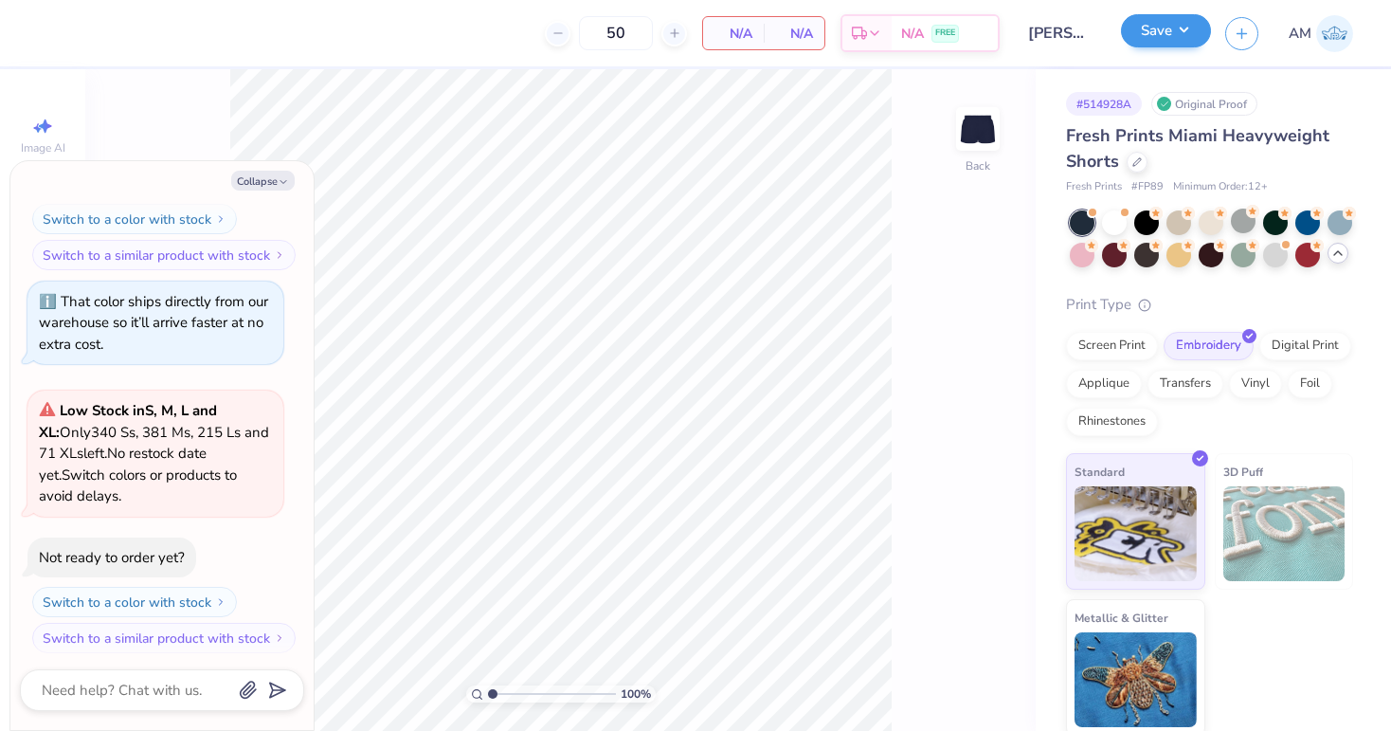
click at [1156, 31] on button "Save" at bounding box center [1166, 30] width 90 height 33
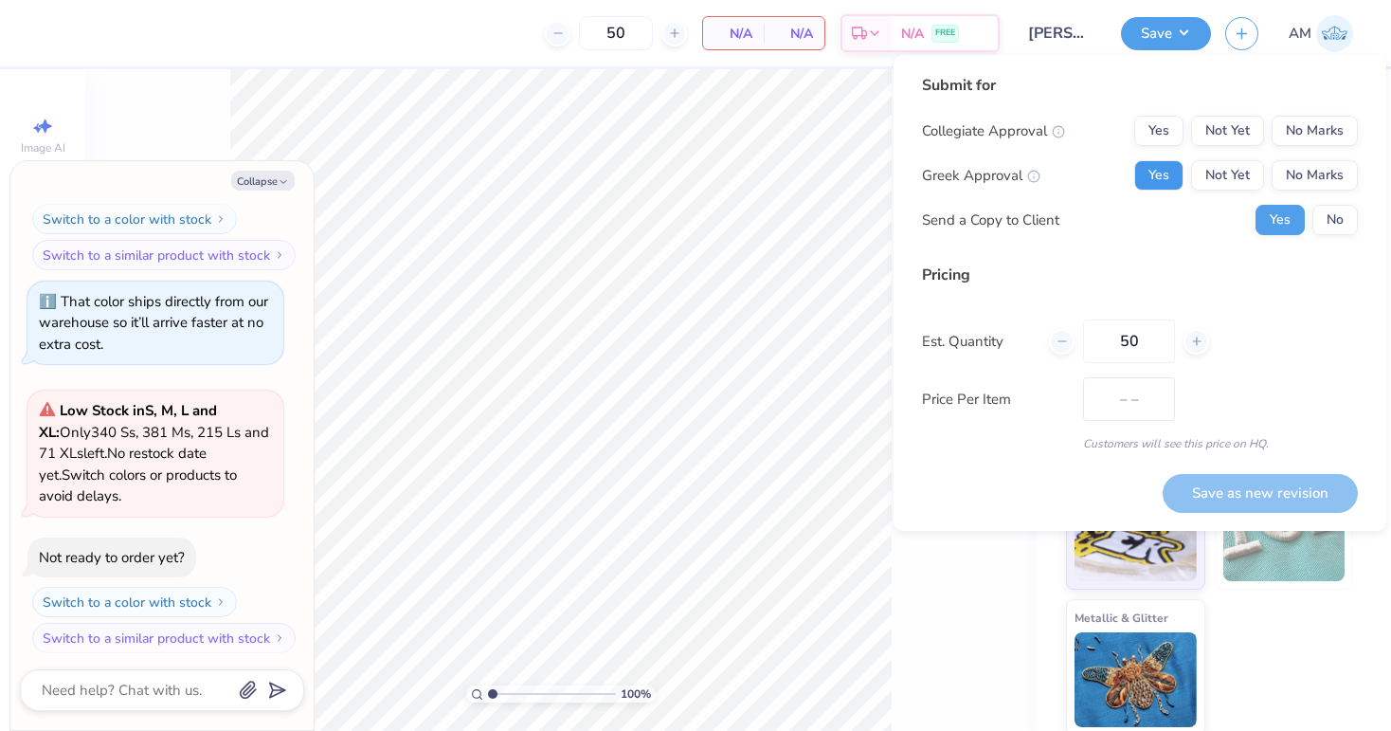
click at [1165, 169] on button "Yes" at bounding box center [1158, 175] width 49 height 30
click at [1340, 215] on button "No" at bounding box center [1334, 220] width 45 height 30
click at [1318, 138] on button "No Marks" at bounding box center [1315, 131] width 86 height 30
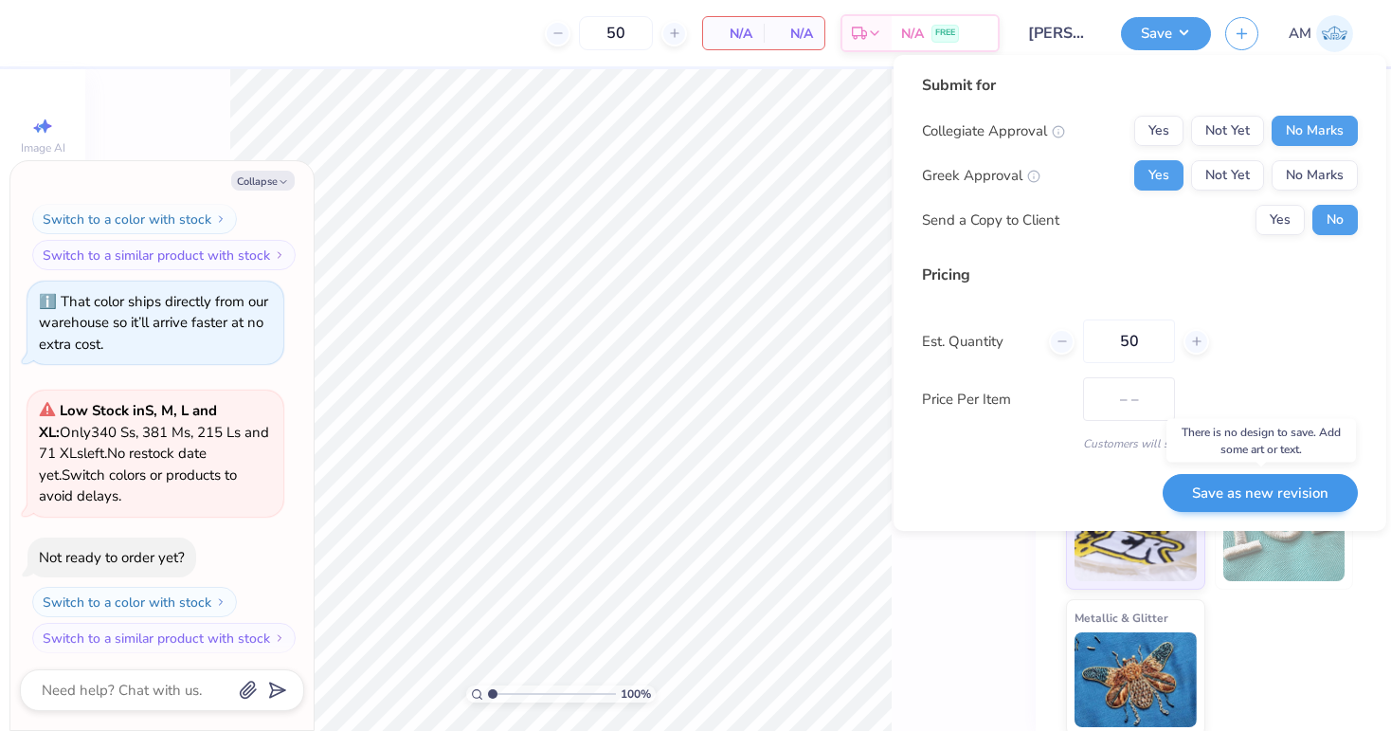
click at [1240, 498] on button "Save as new revision" at bounding box center [1260, 493] width 195 height 39
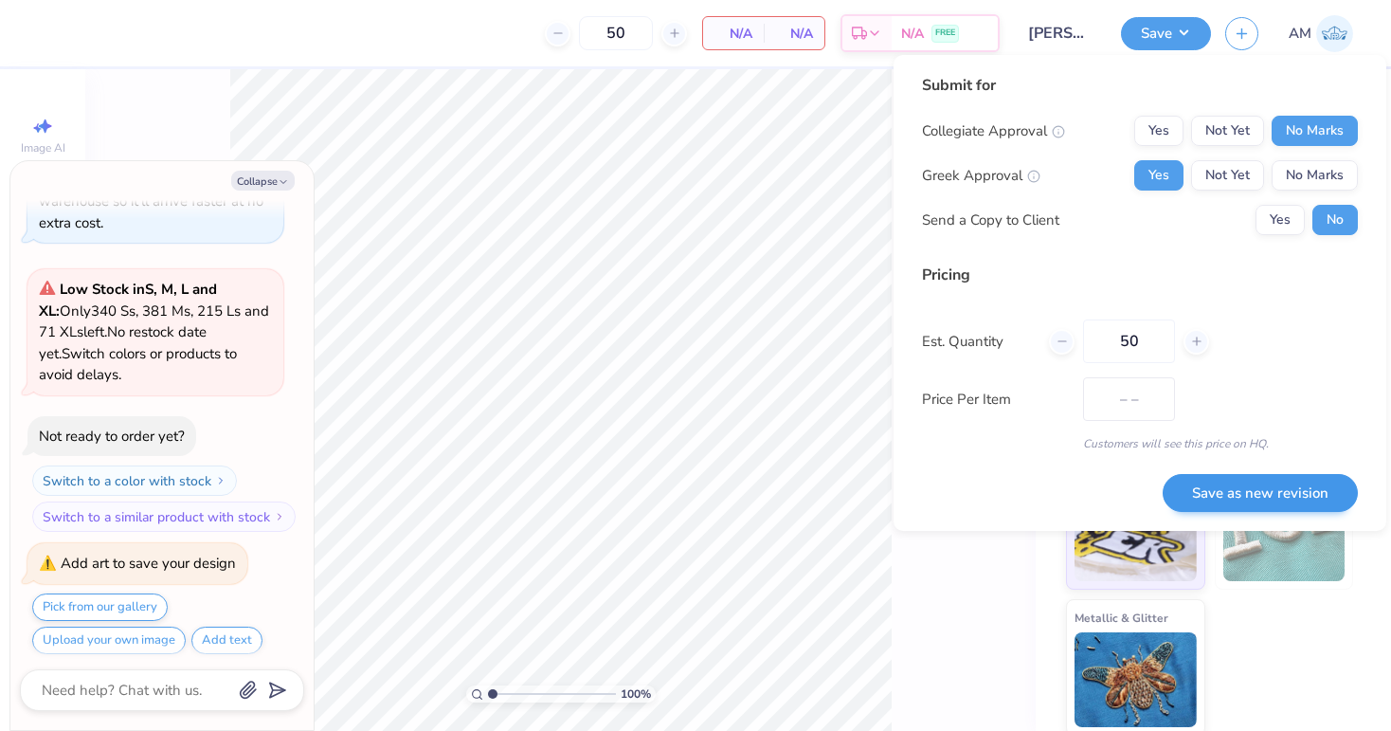
click at [1252, 488] on button "Save as new revision" at bounding box center [1260, 493] width 195 height 39
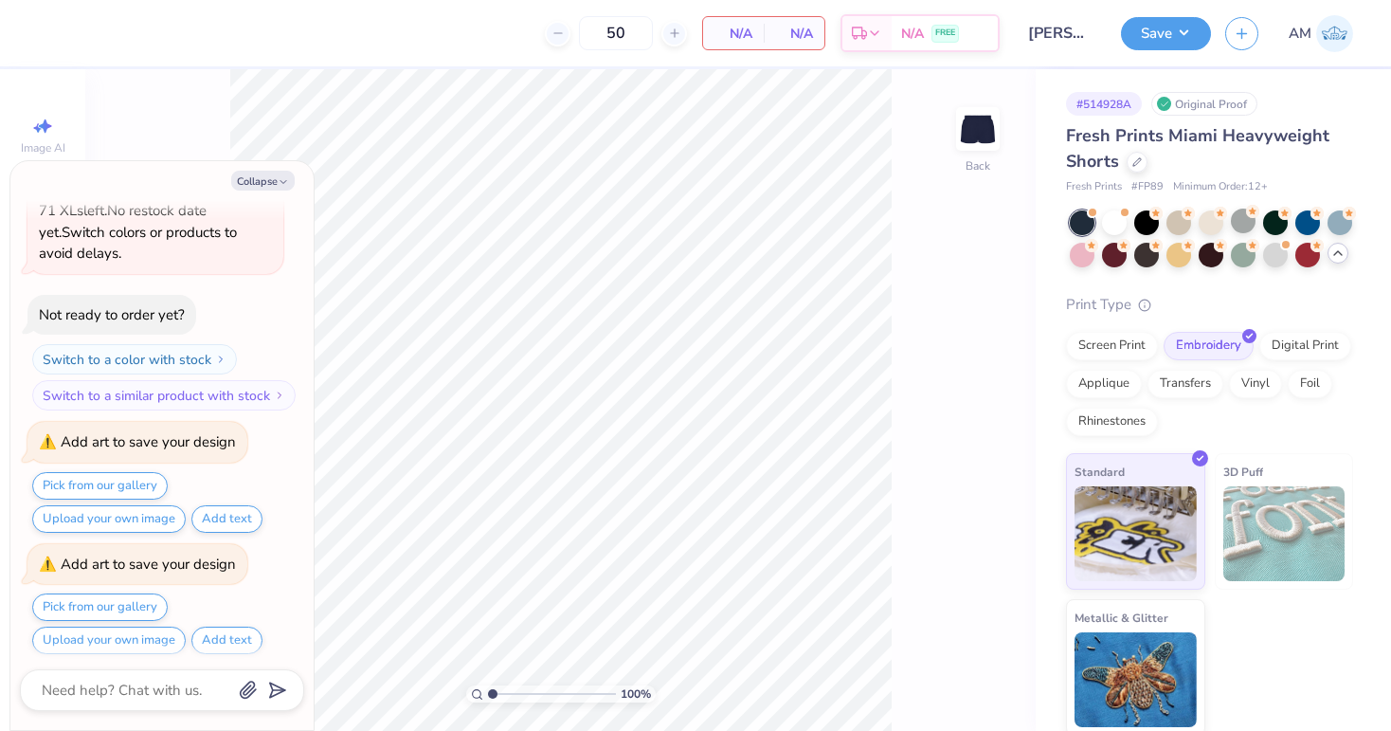
type textarea "x"
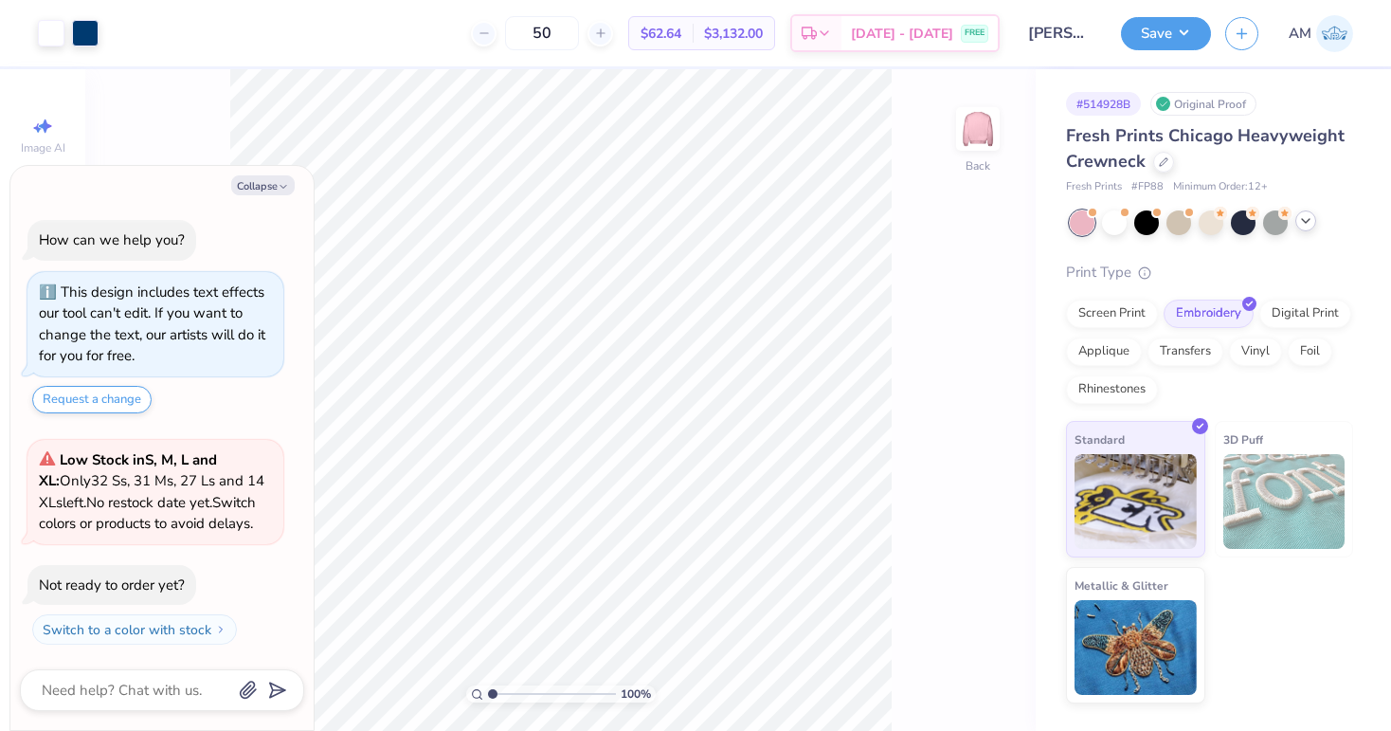
click at [1311, 223] on icon at bounding box center [1305, 220] width 15 height 15
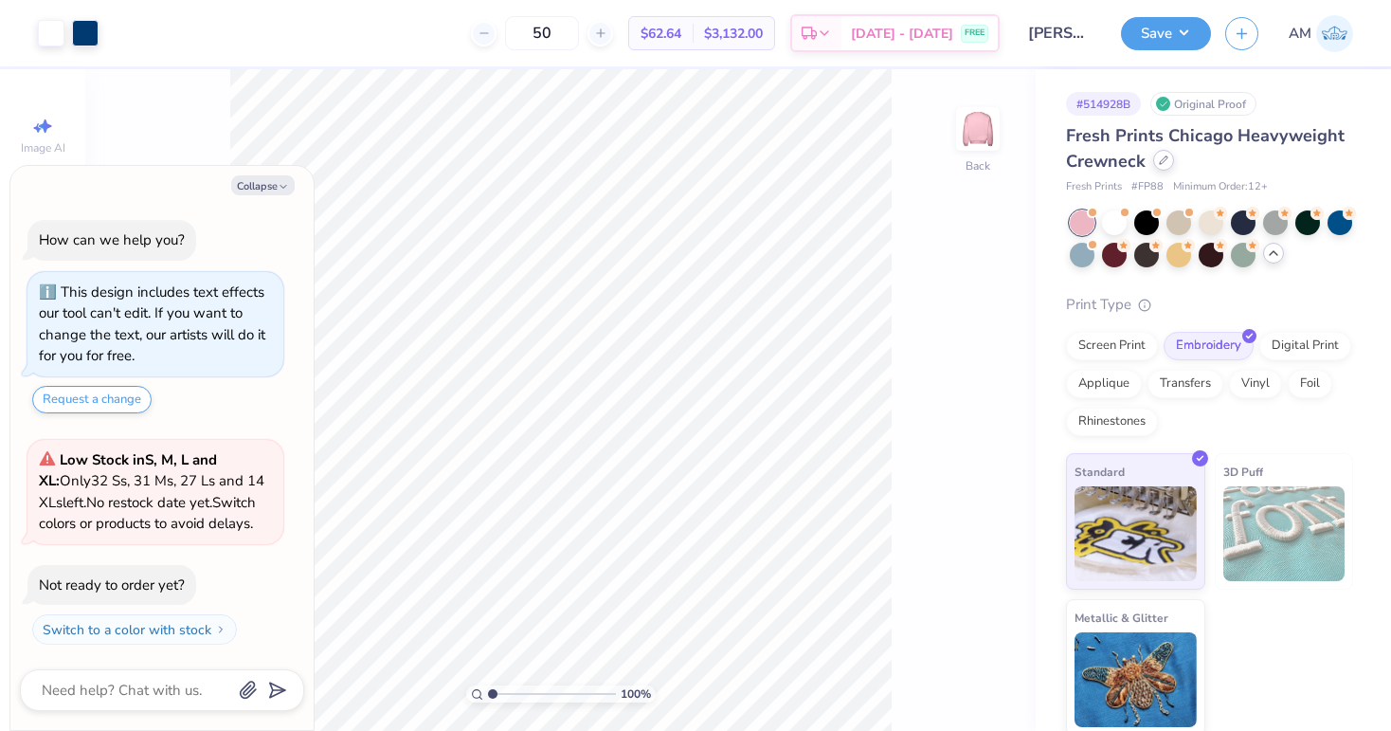
click at [1168, 163] on div at bounding box center [1163, 160] width 21 height 21
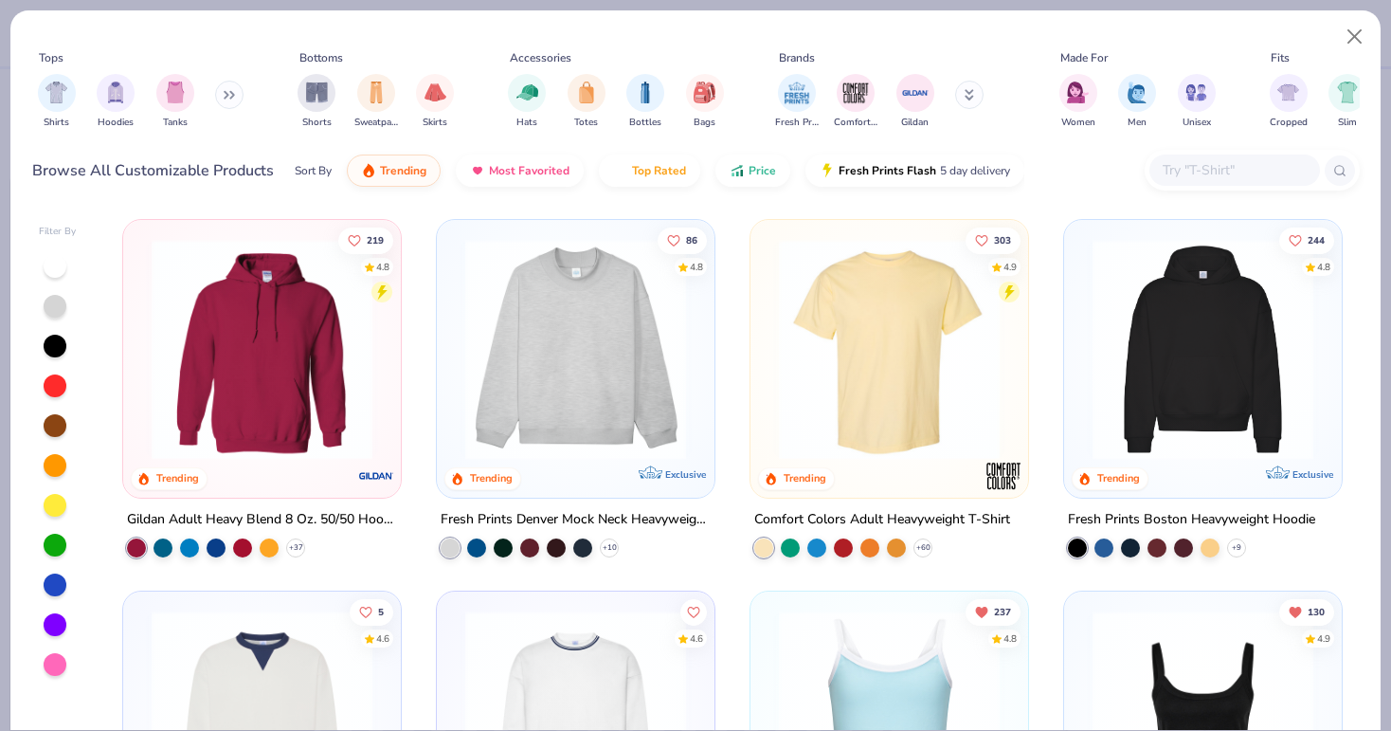
click at [659, 352] on img at bounding box center [576, 349] width 240 height 221
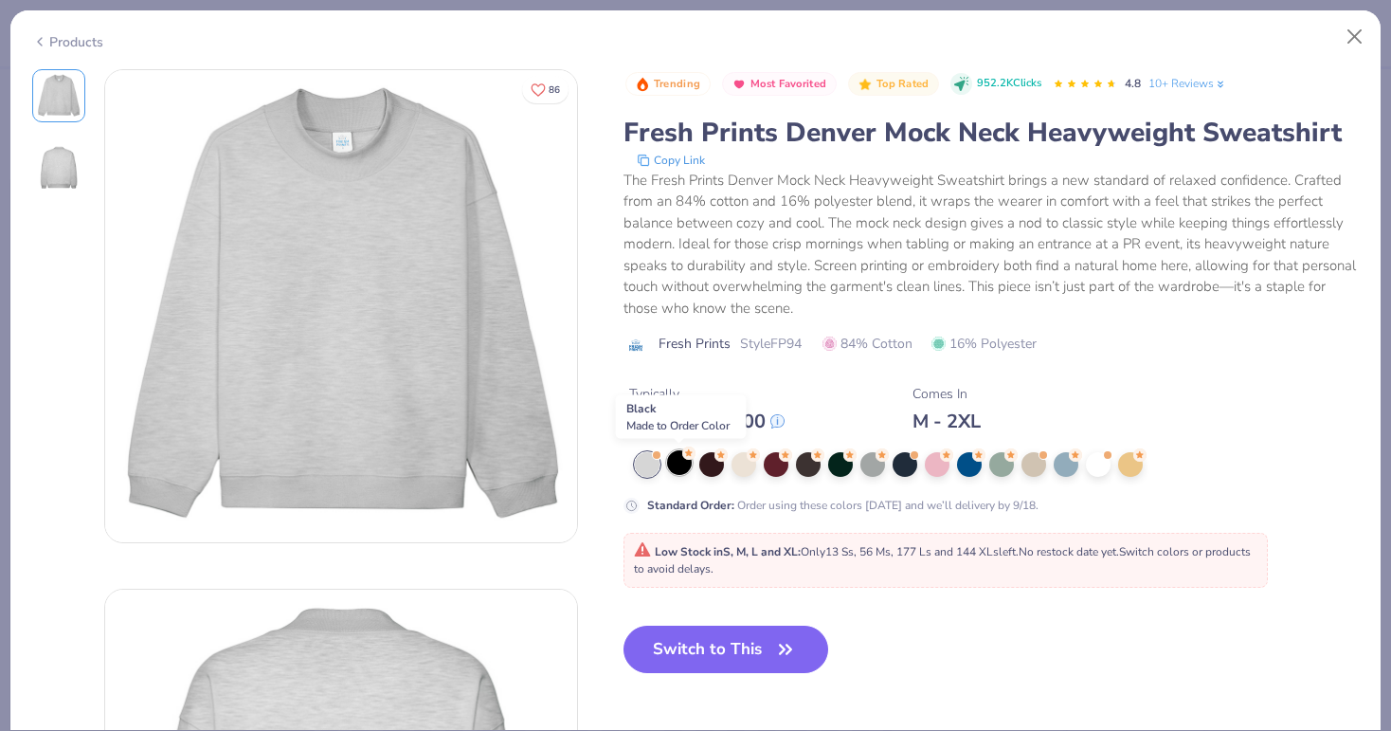
click at [683, 462] on div at bounding box center [679, 462] width 25 height 25
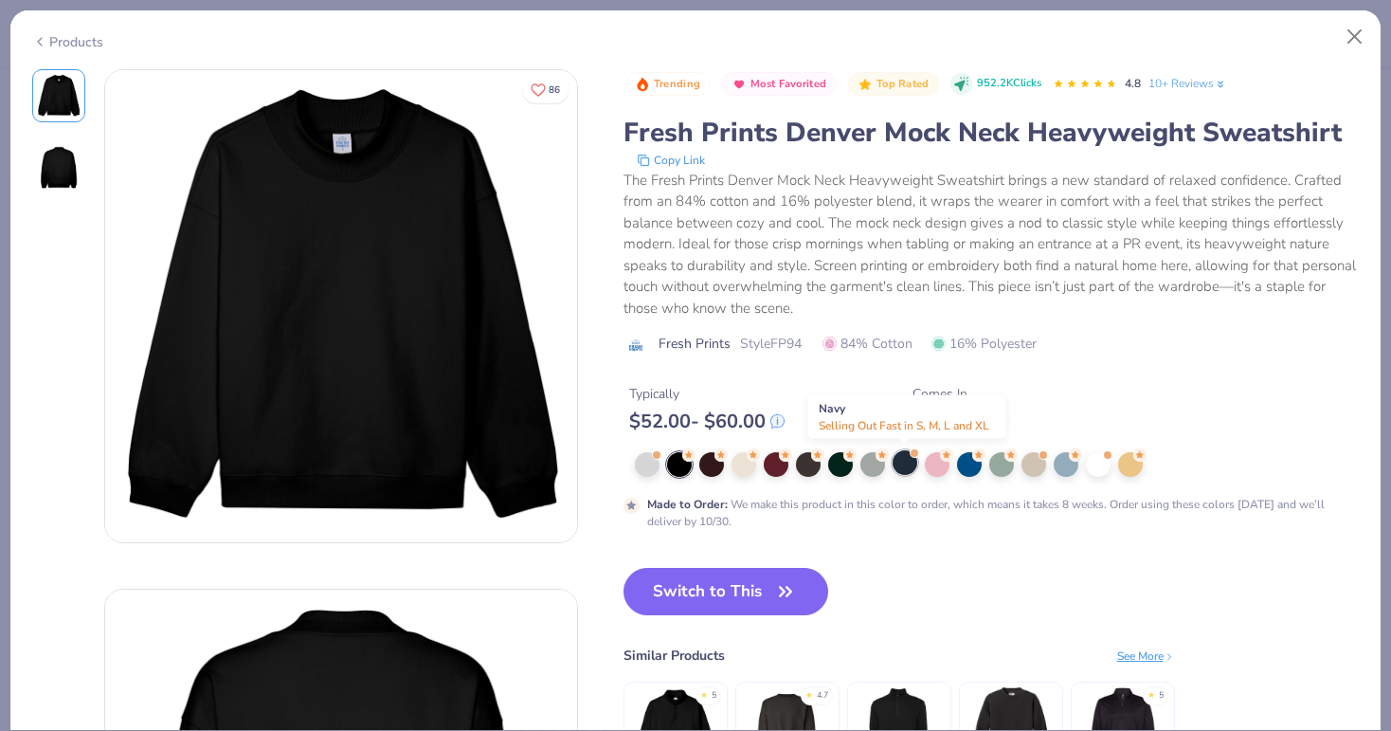
click at [910, 470] on div at bounding box center [905, 462] width 25 height 25
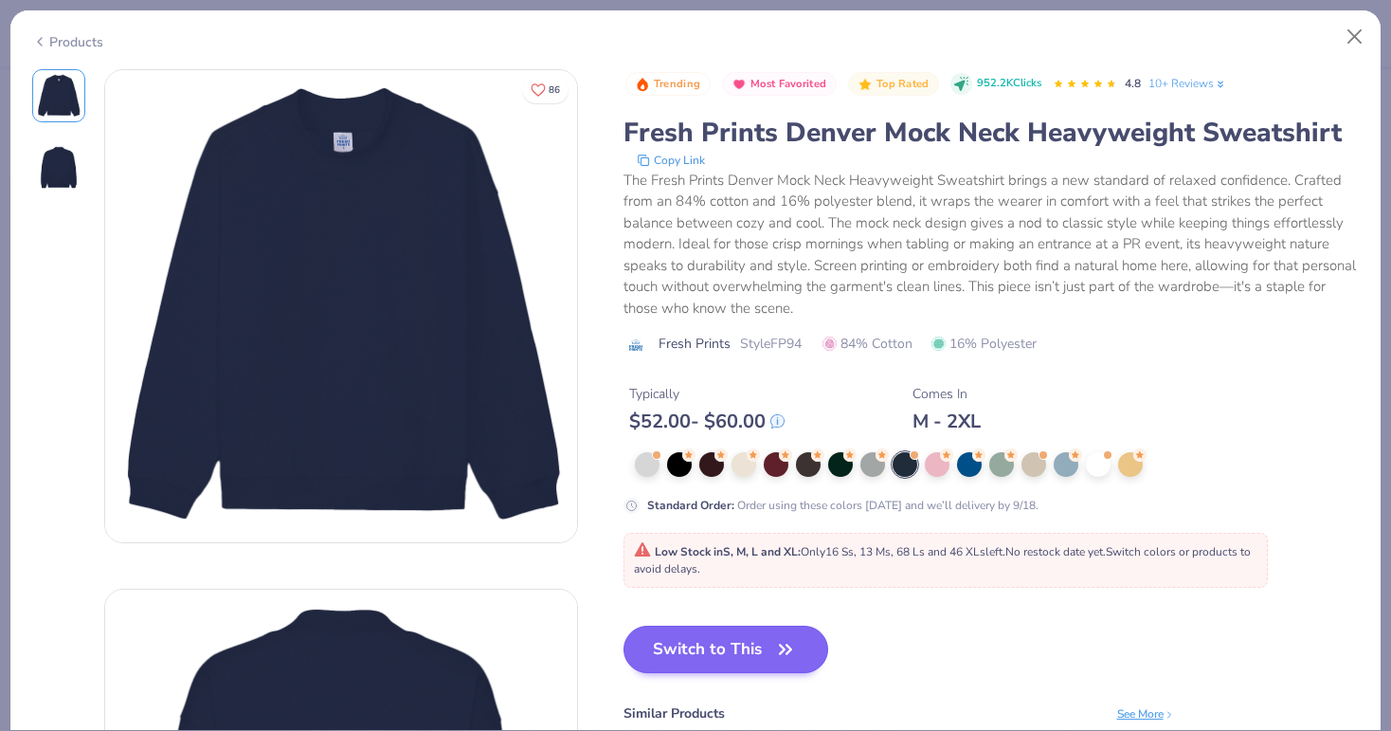
click at [743, 640] on button "Switch to This" at bounding box center [726, 648] width 206 height 47
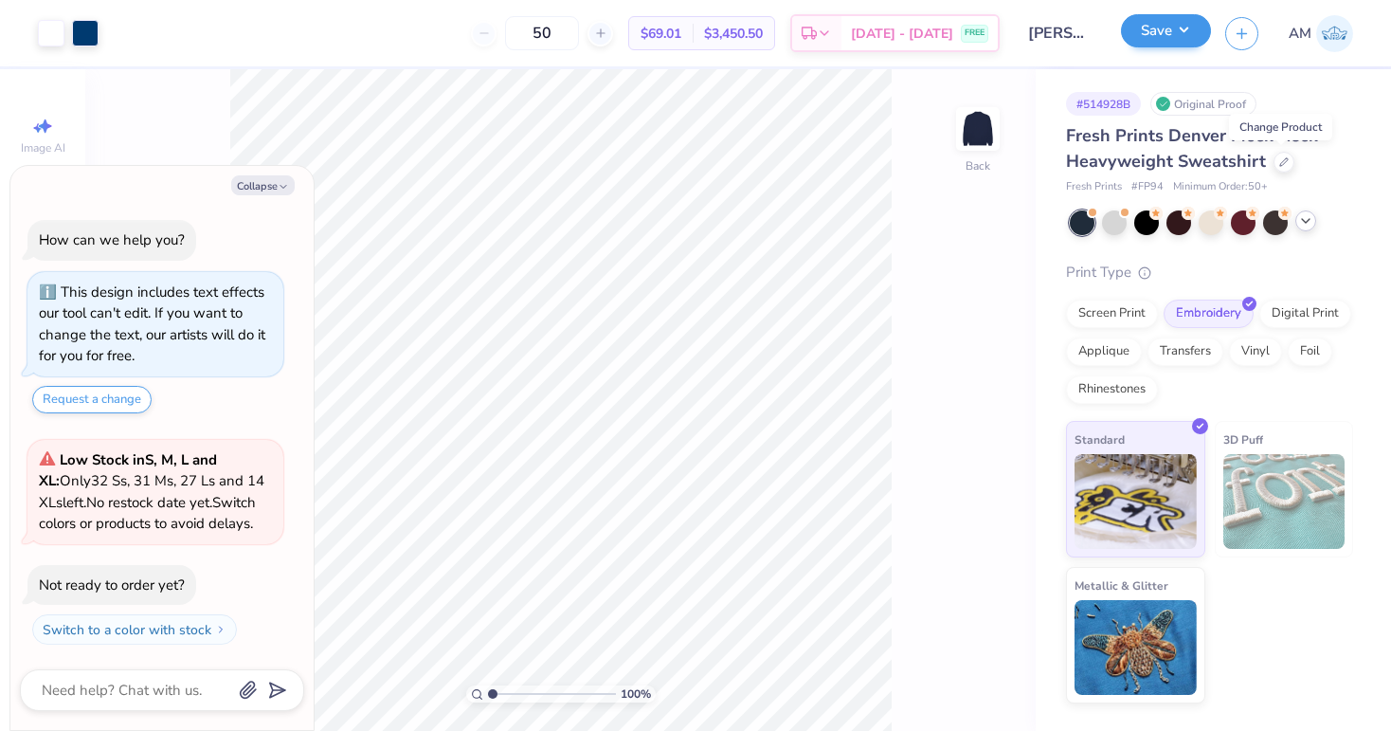
click at [1153, 27] on button "Save" at bounding box center [1166, 30] width 90 height 33
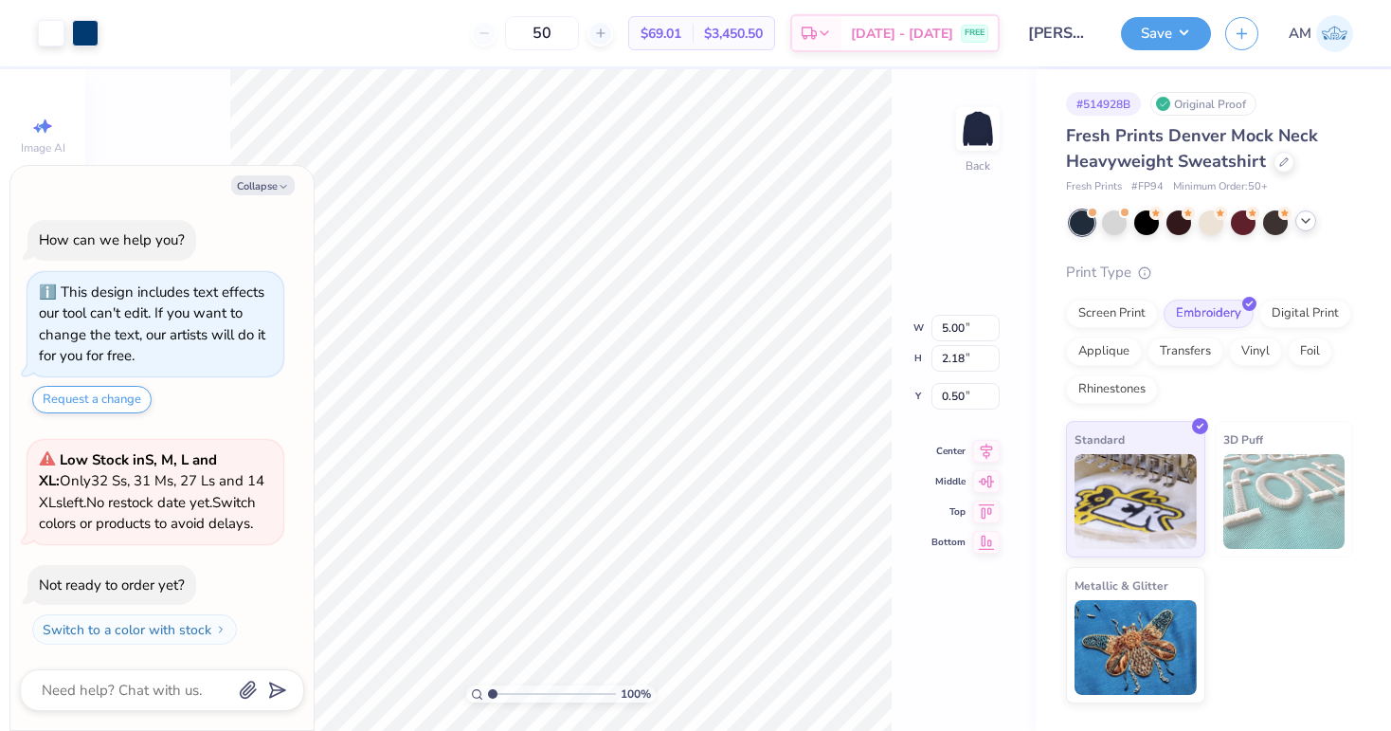
type textarea "x"
type input "3.00"
click at [1157, 35] on button "Save" at bounding box center [1166, 30] width 90 height 33
type textarea "x"
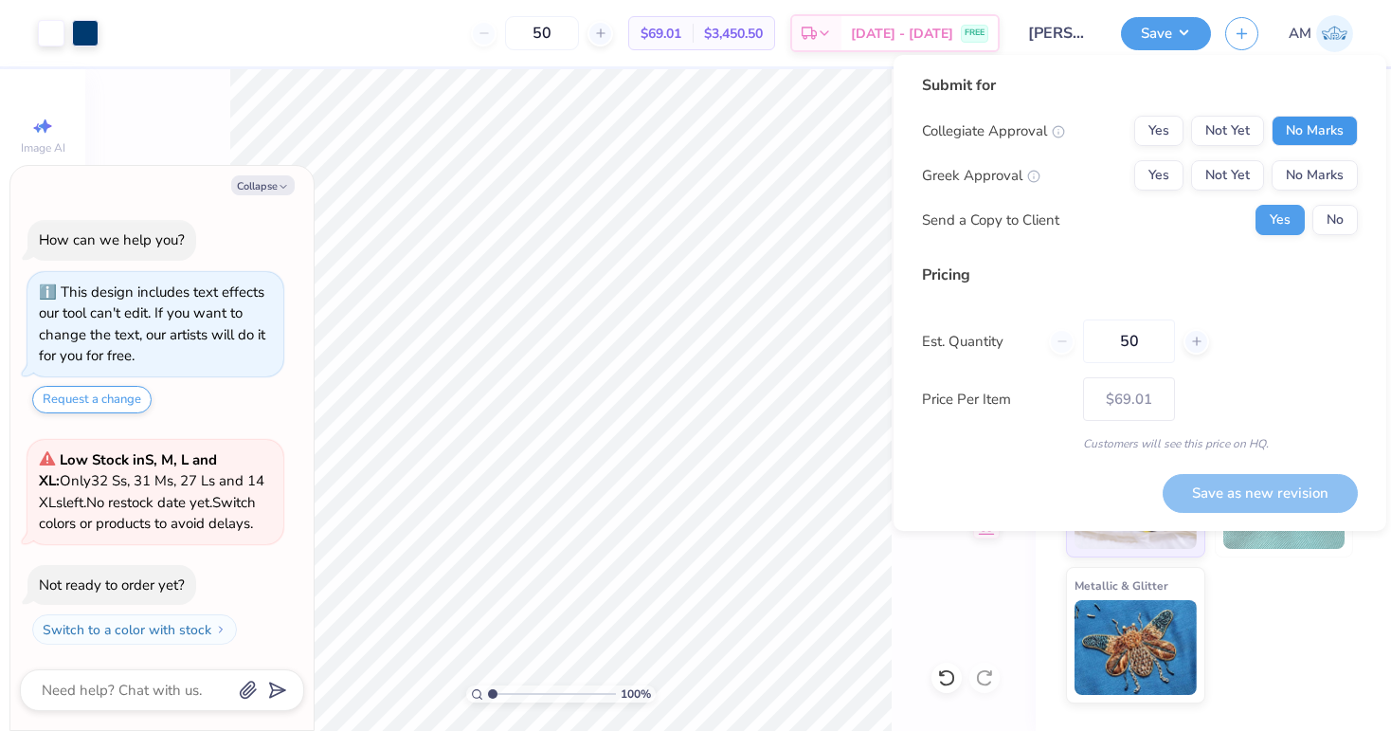
click at [1322, 127] on button "No Marks" at bounding box center [1315, 131] width 86 height 30
click at [1231, 174] on button "Not Yet" at bounding box center [1227, 175] width 73 height 30
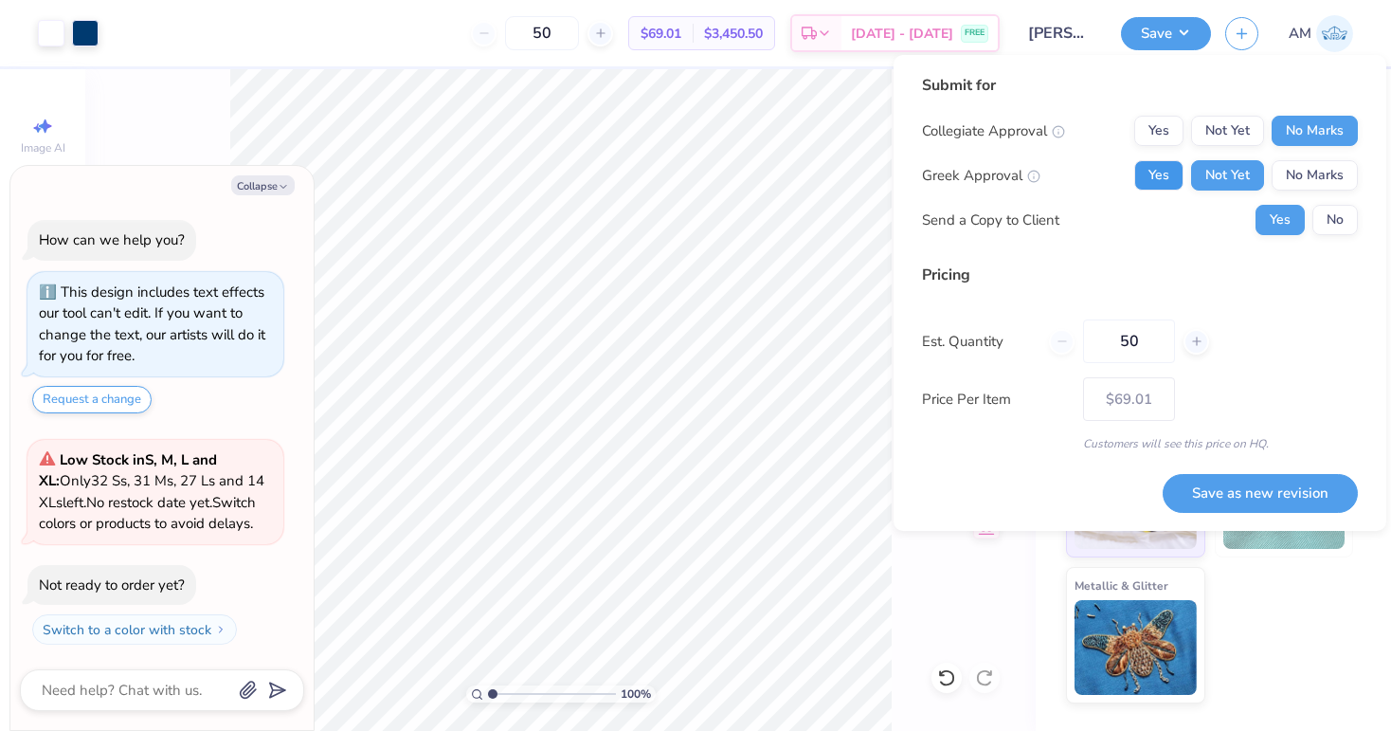
click at [1172, 181] on button "Yes" at bounding box center [1158, 175] width 49 height 30
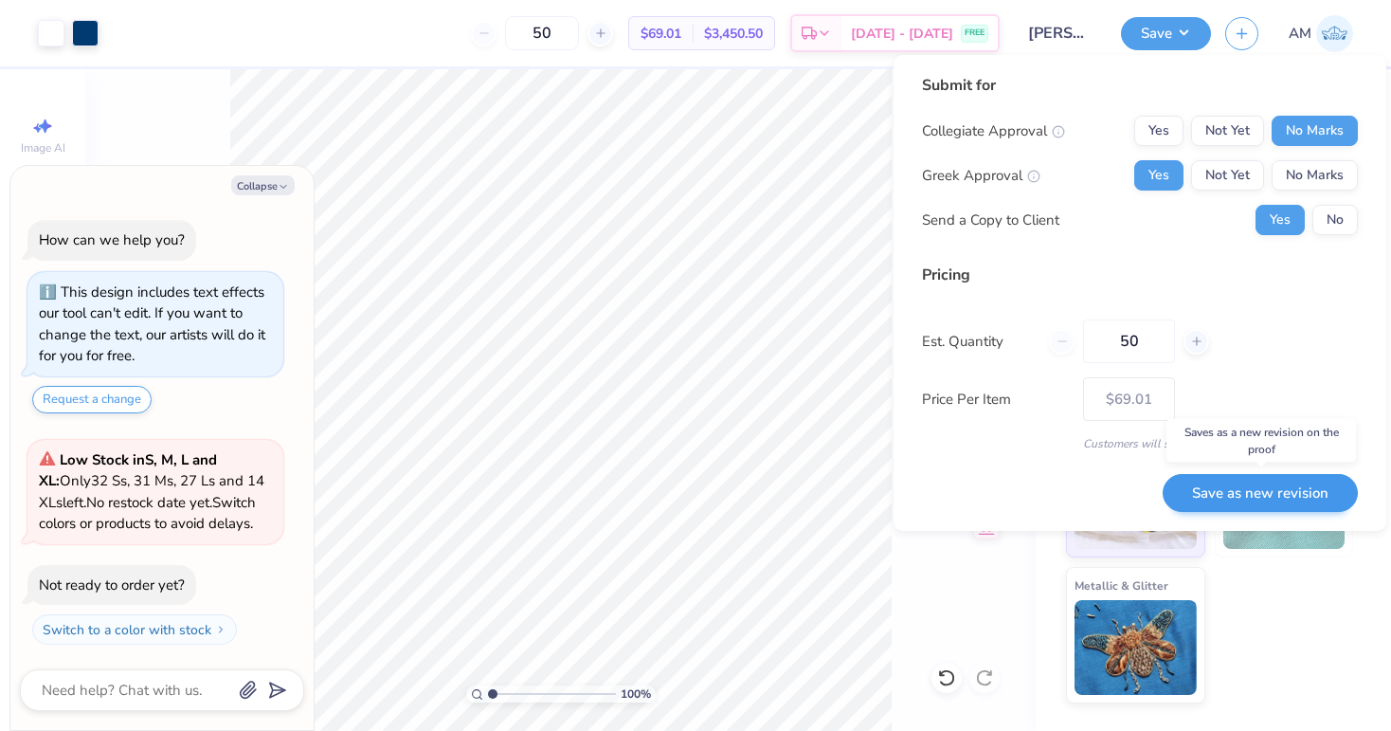
click at [1213, 488] on button "Save as new revision" at bounding box center [1260, 493] width 195 height 39
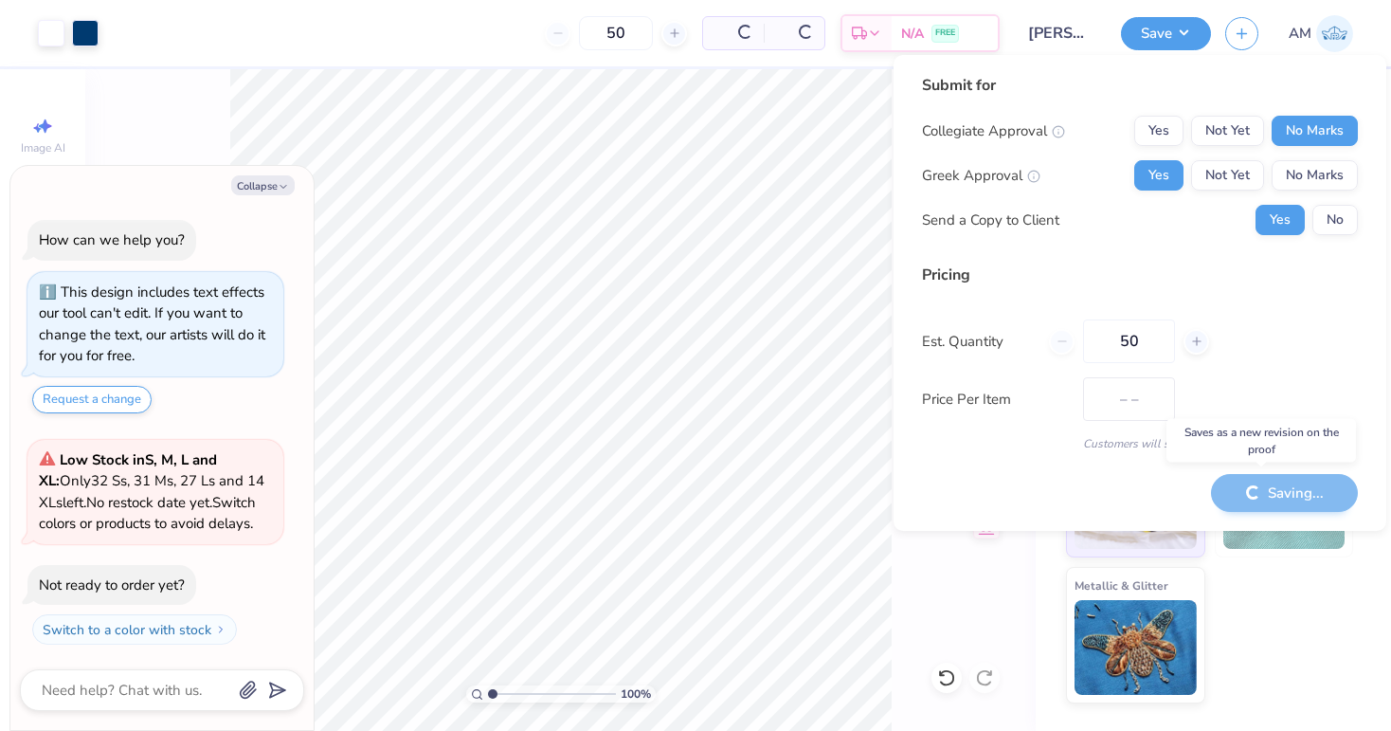
type input "$69.01"
type textarea "x"
